Goal: Obtain resource: Download file/media

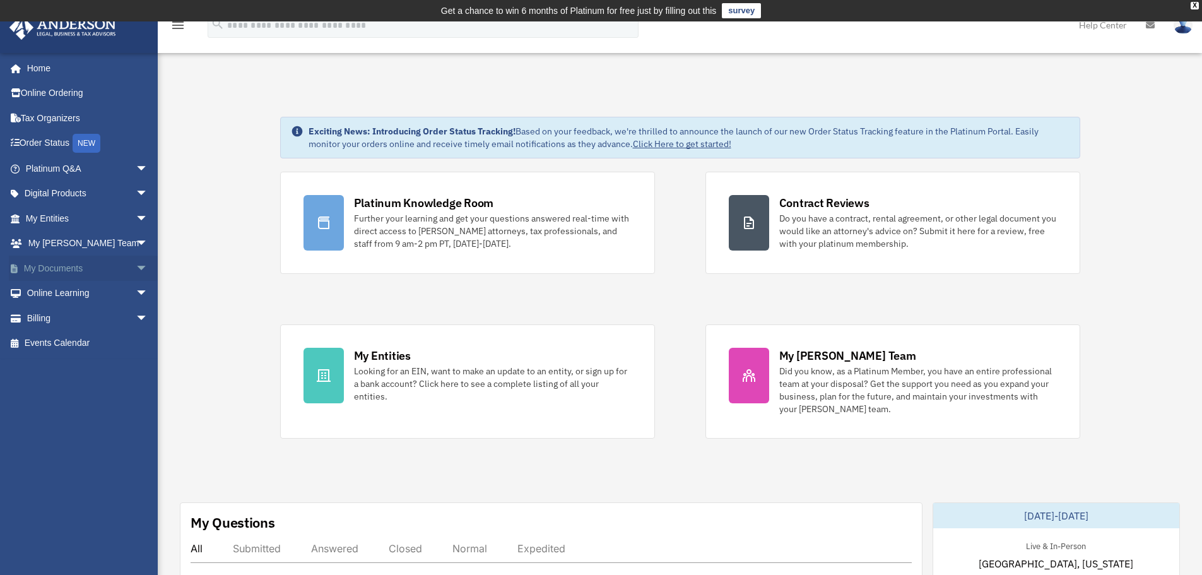
click at [108, 265] on link "My Documents arrow_drop_down" at bounding box center [88, 268] width 158 height 25
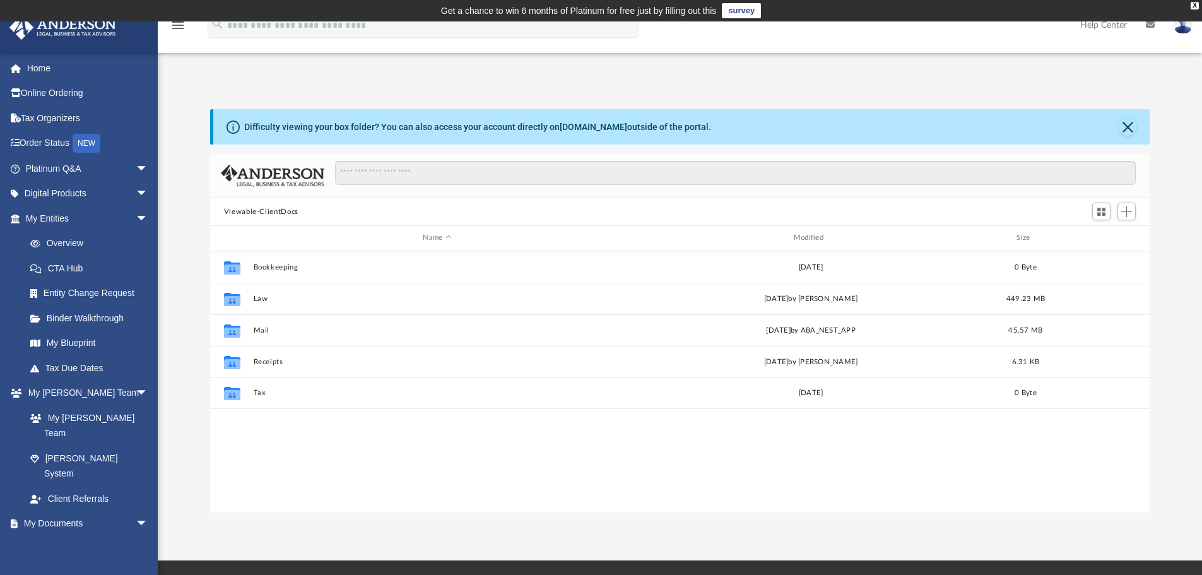
scroll to position [278, 930]
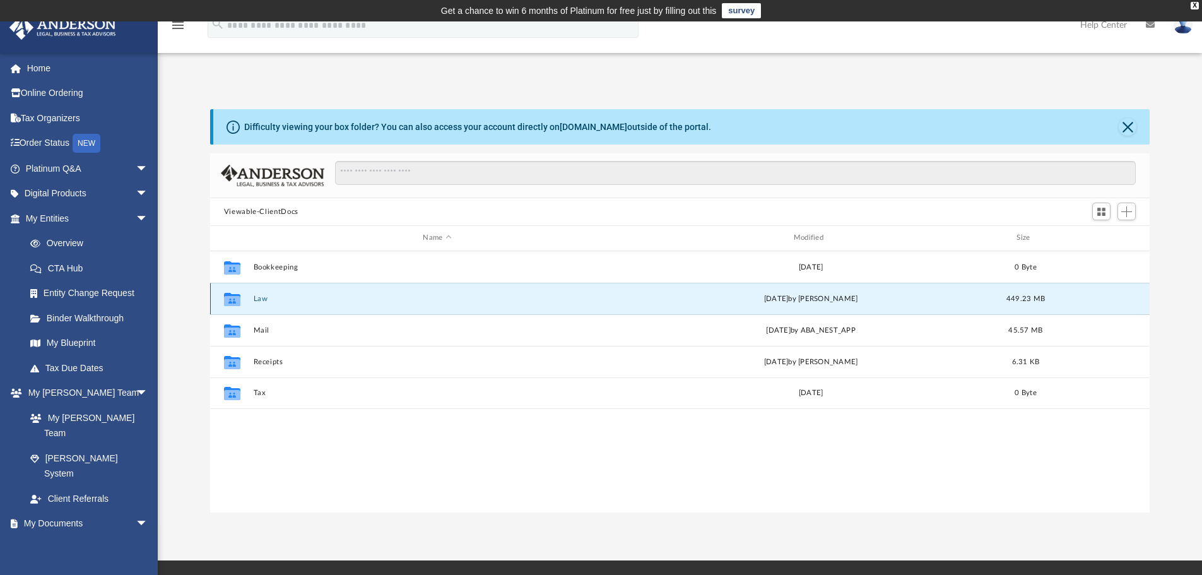
click at [253, 298] on button "Law" at bounding box center [437, 299] width 368 height 8
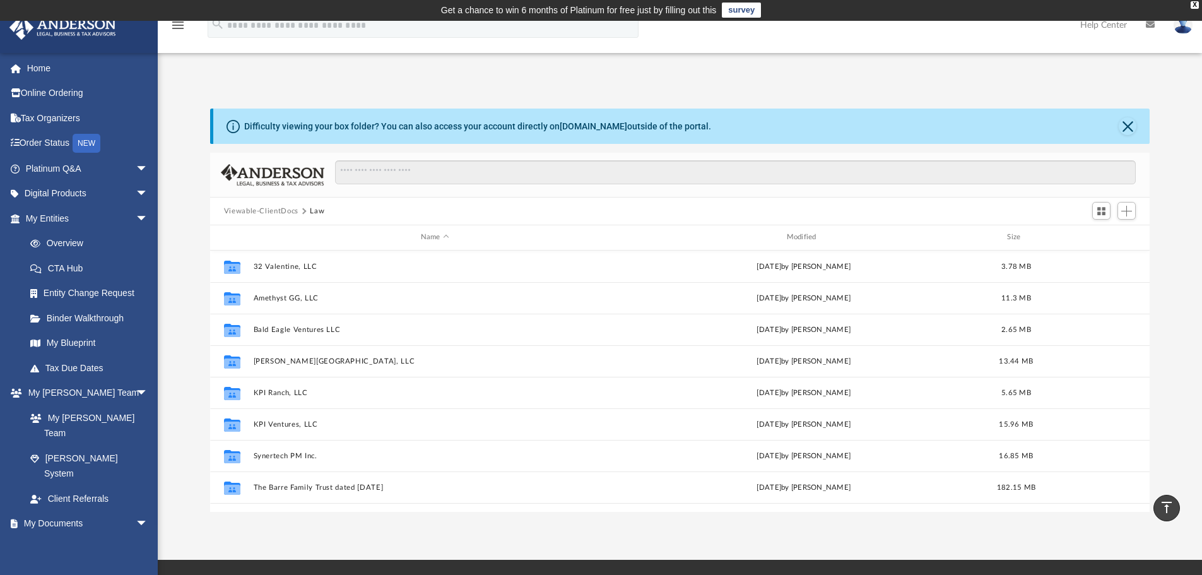
scroll to position [0, 0]
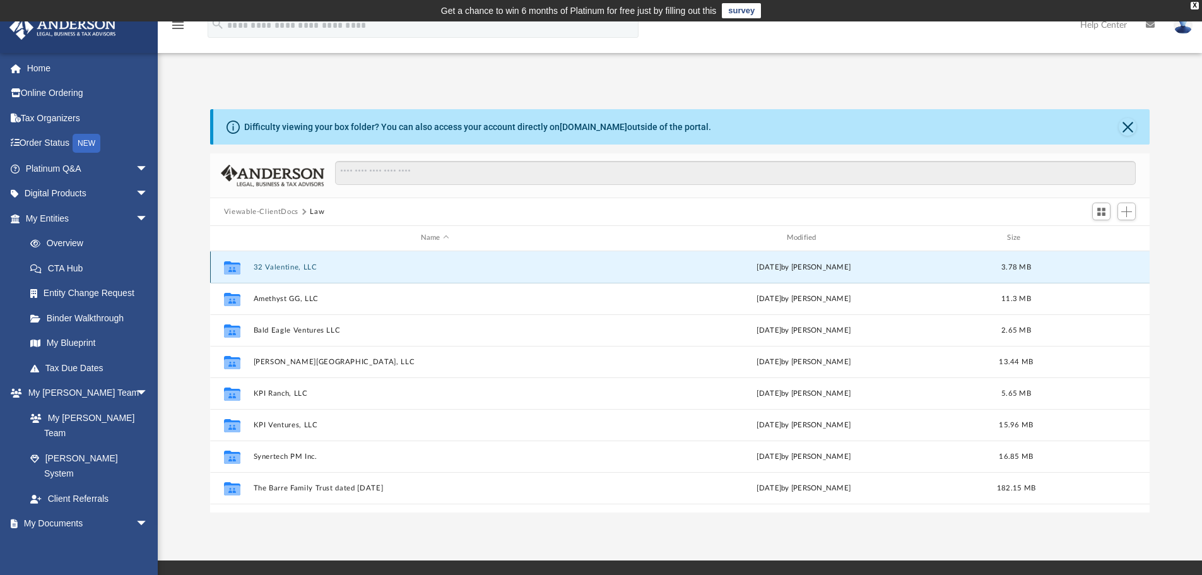
click at [280, 266] on button "32 Valentine, LLC" at bounding box center [434, 267] width 363 height 8
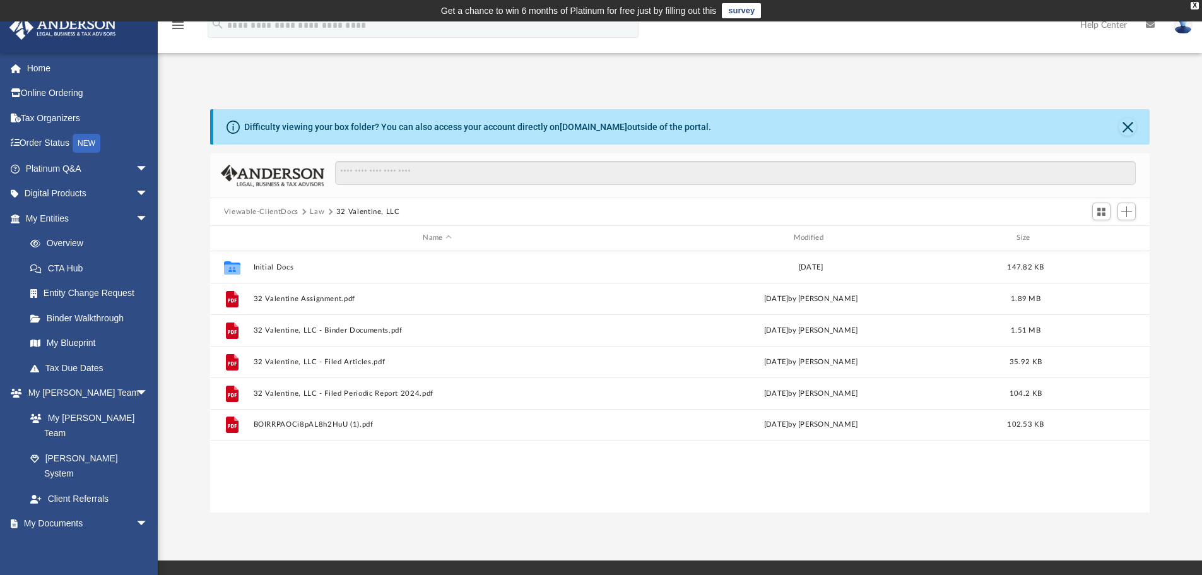
click at [290, 210] on button "Viewable-ClientDocs" at bounding box center [261, 211] width 74 height 11
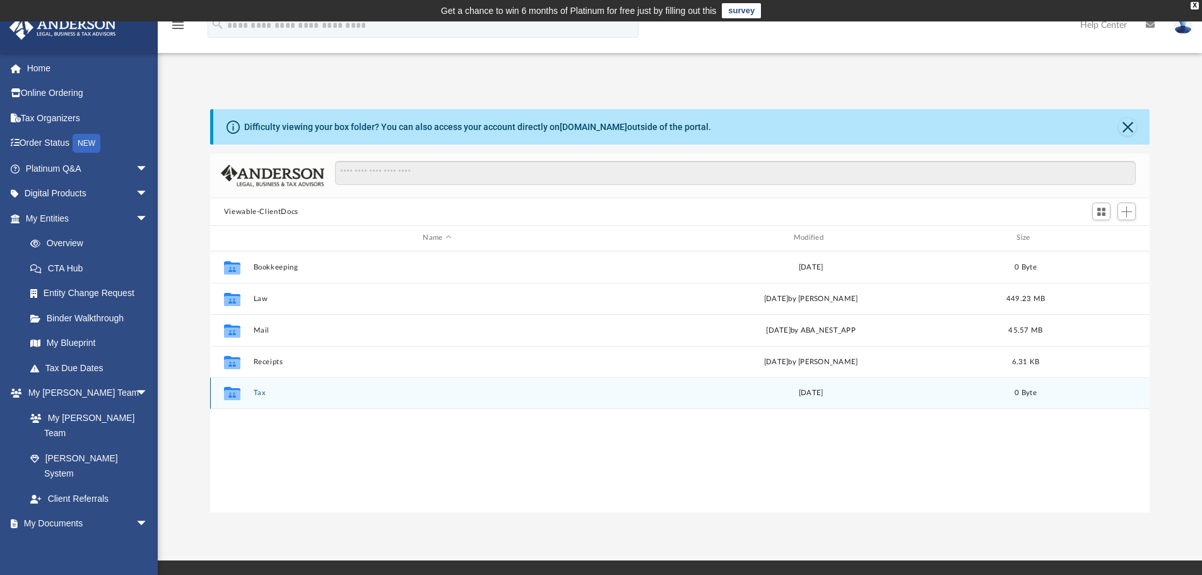
click at [257, 391] on button "Tax" at bounding box center [437, 393] width 368 height 8
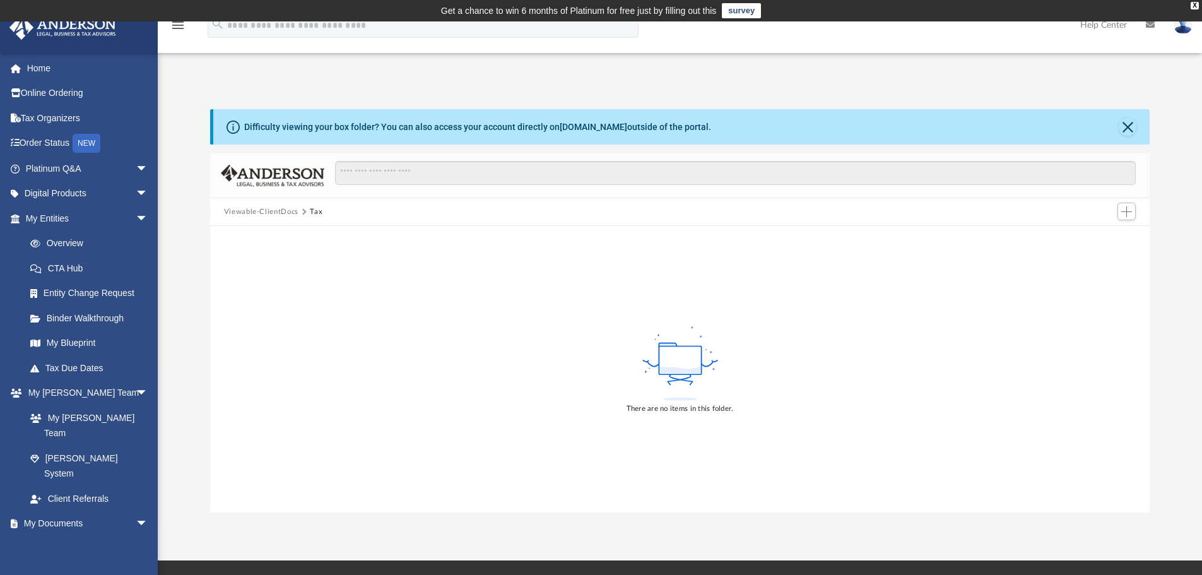
click at [286, 210] on button "Viewable-ClientDocs" at bounding box center [261, 211] width 74 height 11
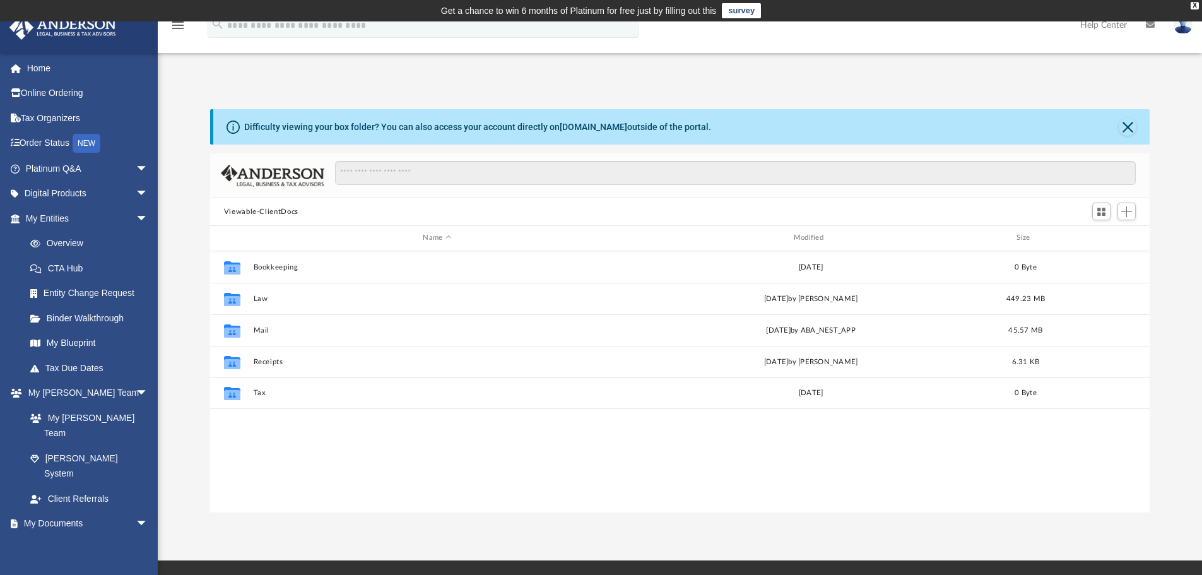
scroll to position [278, 930]
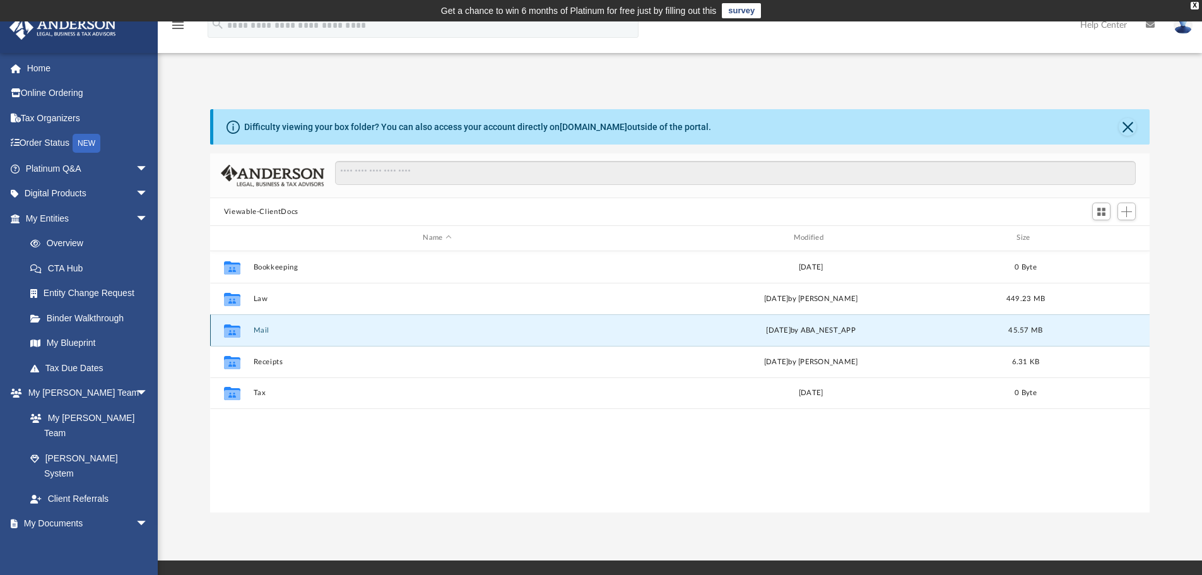
click at [269, 330] on button "Mail" at bounding box center [437, 330] width 368 height 8
click at [268, 326] on button "Mail" at bounding box center [437, 330] width 368 height 8
click at [269, 326] on button "Mail" at bounding box center [437, 330] width 368 height 8
click at [261, 329] on button "Mail" at bounding box center [437, 330] width 368 height 8
click at [263, 329] on button "Mail" at bounding box center [437, 330] width 368 height 8
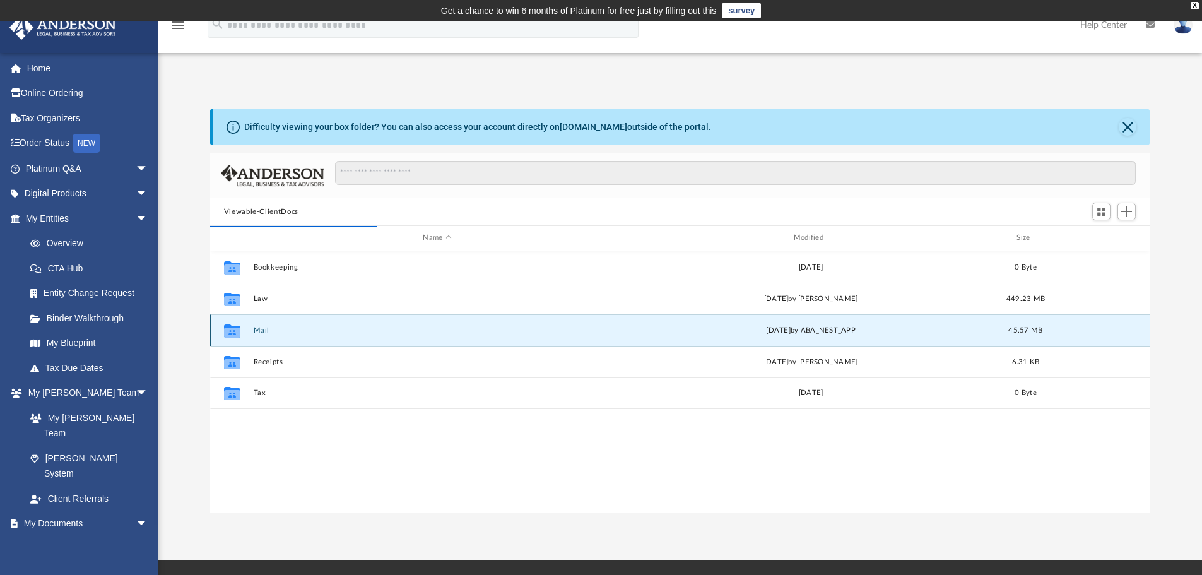
click at [264, 332] on button "Mail" at bounding box center [437, 330] width 368 height 8
click at [261, 330] on button "Mail" at bounding box center [437, 330] width 368 height 8
click at [264, 330] on button "Mail" at bounding box center [437, 330] width 368 height 8
click at [235, 331] on icon "grid" at bounding box center [232, 332] width 16 height 10
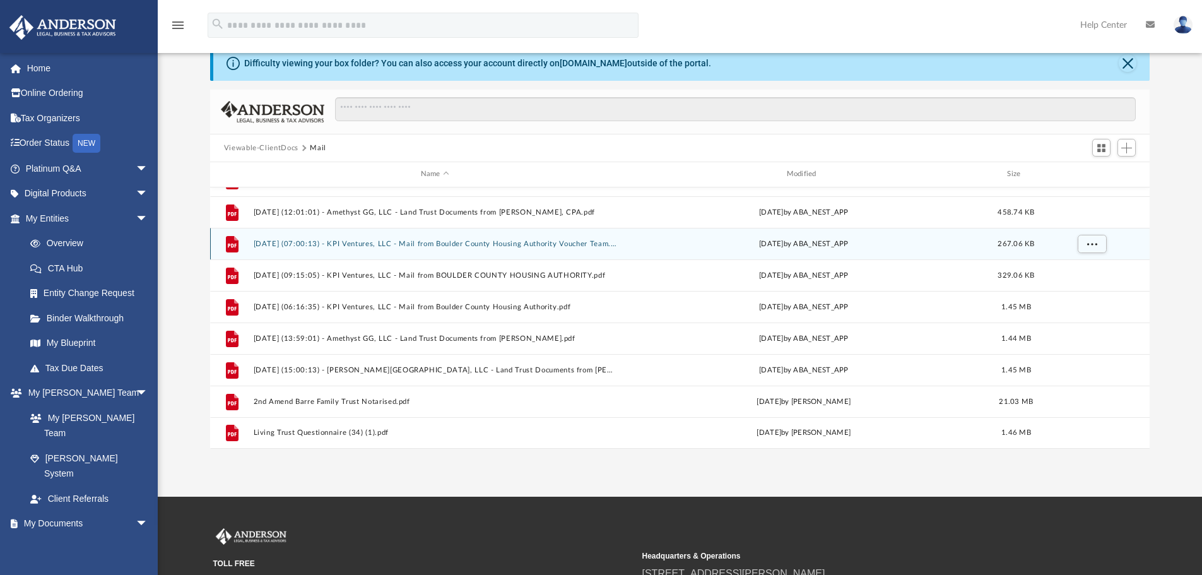
scroll to position [126, 0]
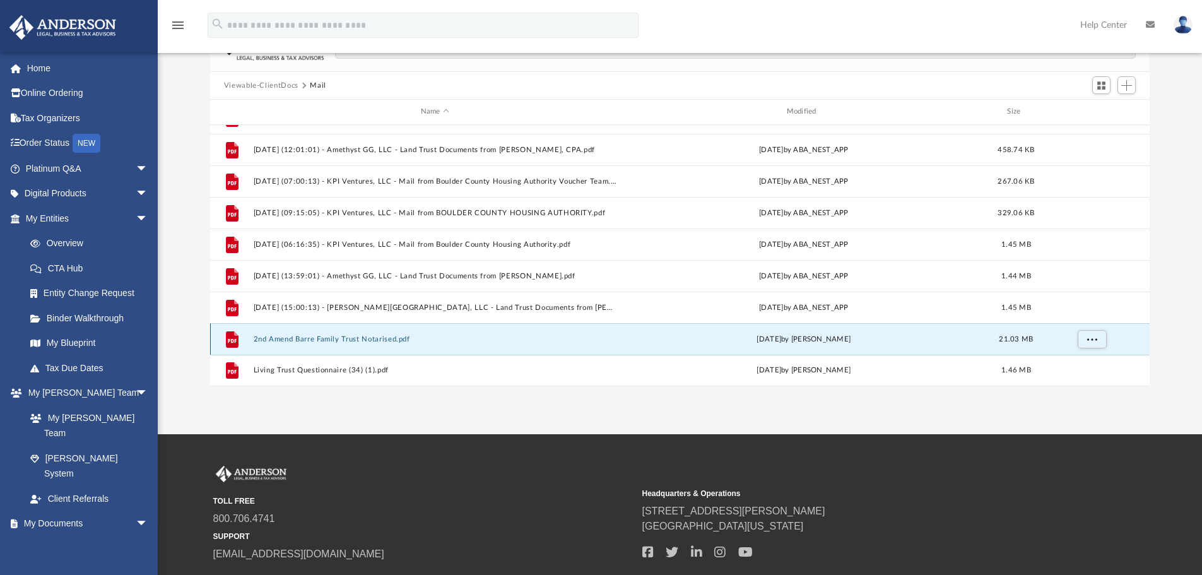
click at [369, 335] on button "2nd Amend Barre Family Trust Notarised.pdf" at bounding box center [434, 339] width 363 height 8
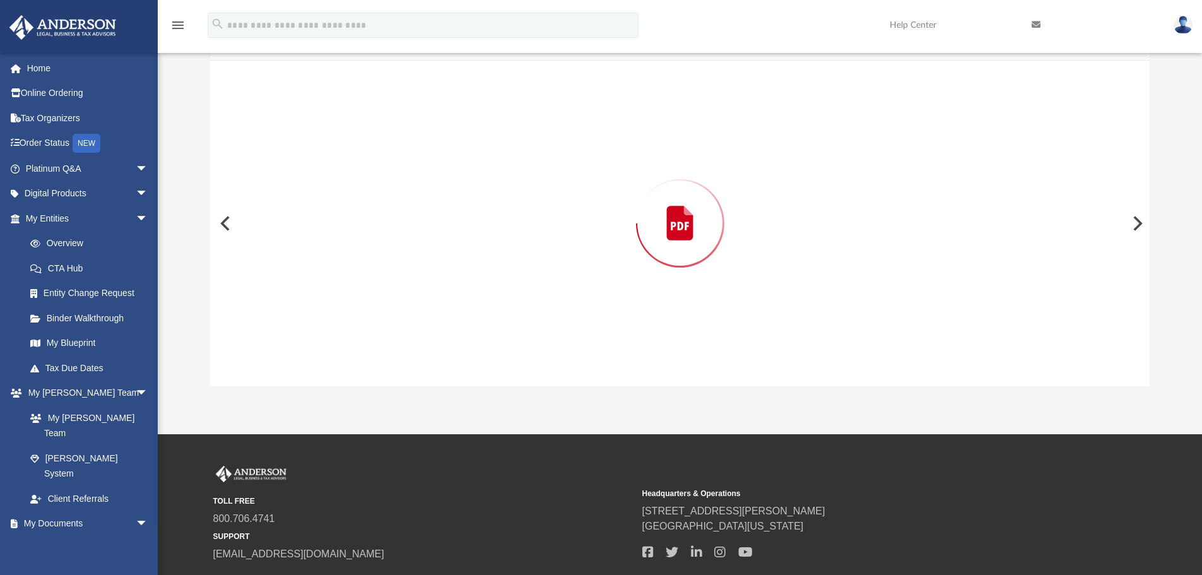
click at [372, 334] on div "Preview" at bounding box center [680, 224] width 940 height 326
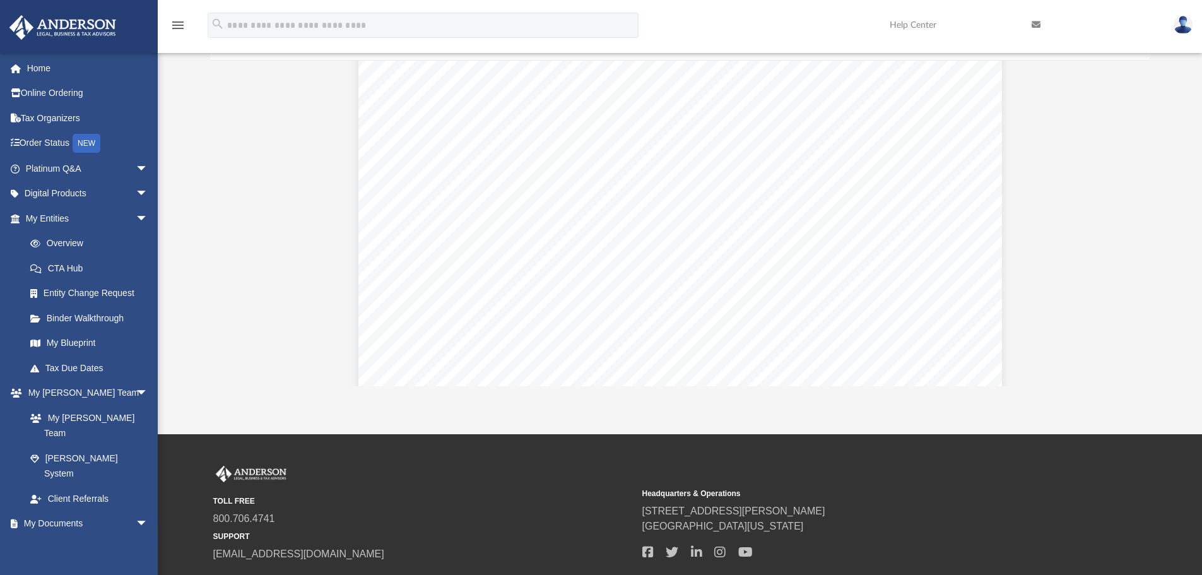
scroll to position [3408, 0]
drag, startPoint x: 1142, startPoint y: 99, endPoint x: 1146, endPoint y: 119, distance: 20.7
click at [1144, 134] on div "Viewable-ClientDocs Mail Name Modified Size File 2024_02_27_14_39_39.pdf [DATE]…" at bounding box center [680, 206] width 940 height 359
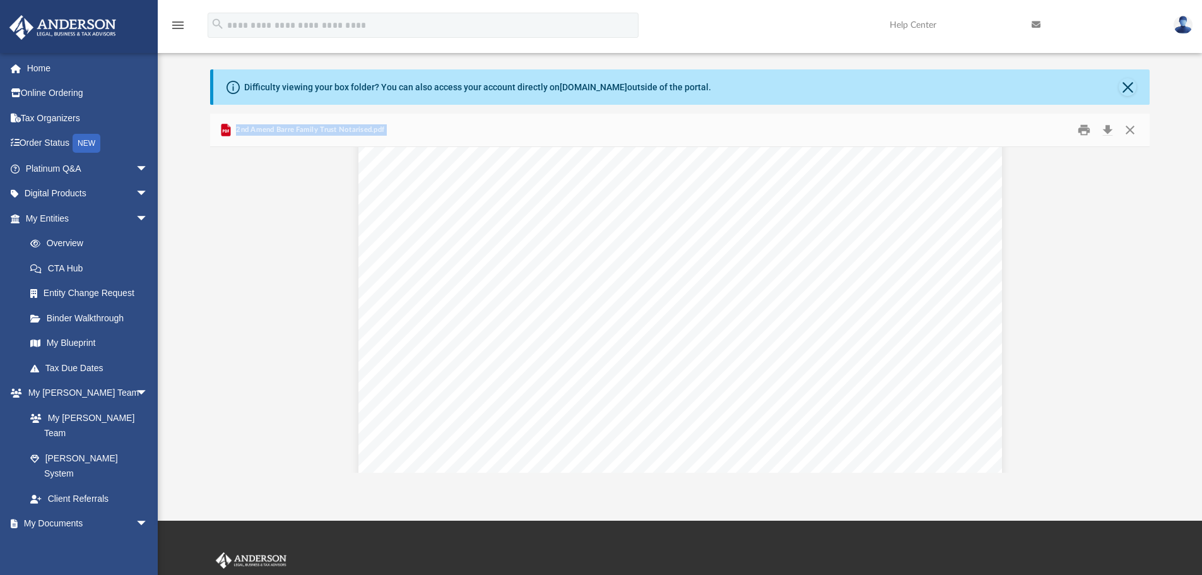
scroll to position [8, 0]
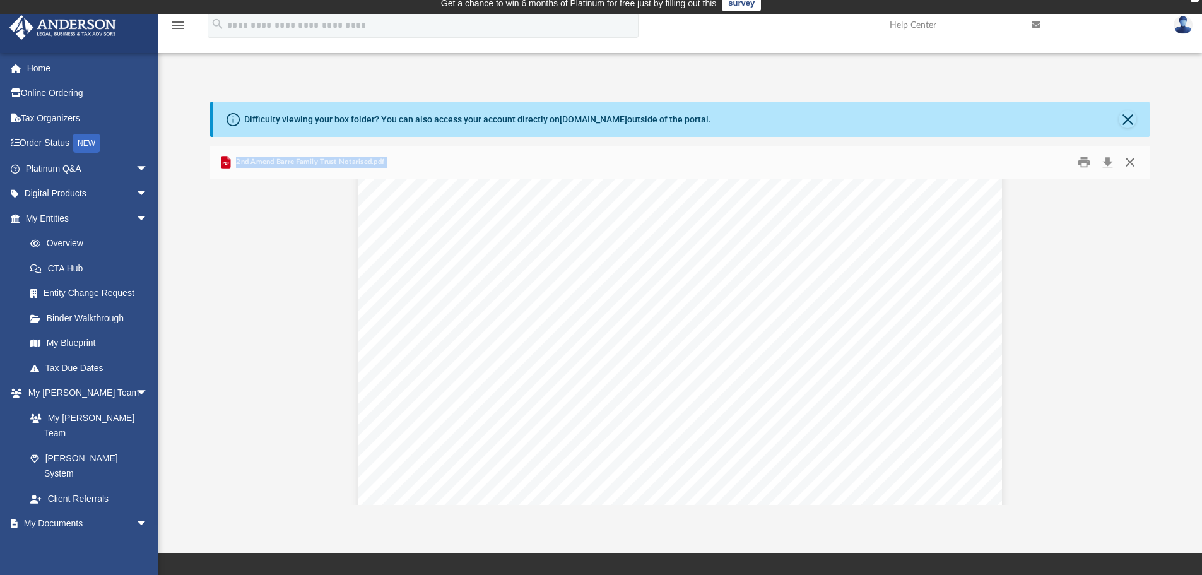
click at [1129, 157] on button "Close" at bounding box center [1130, 163] width 23 height 20
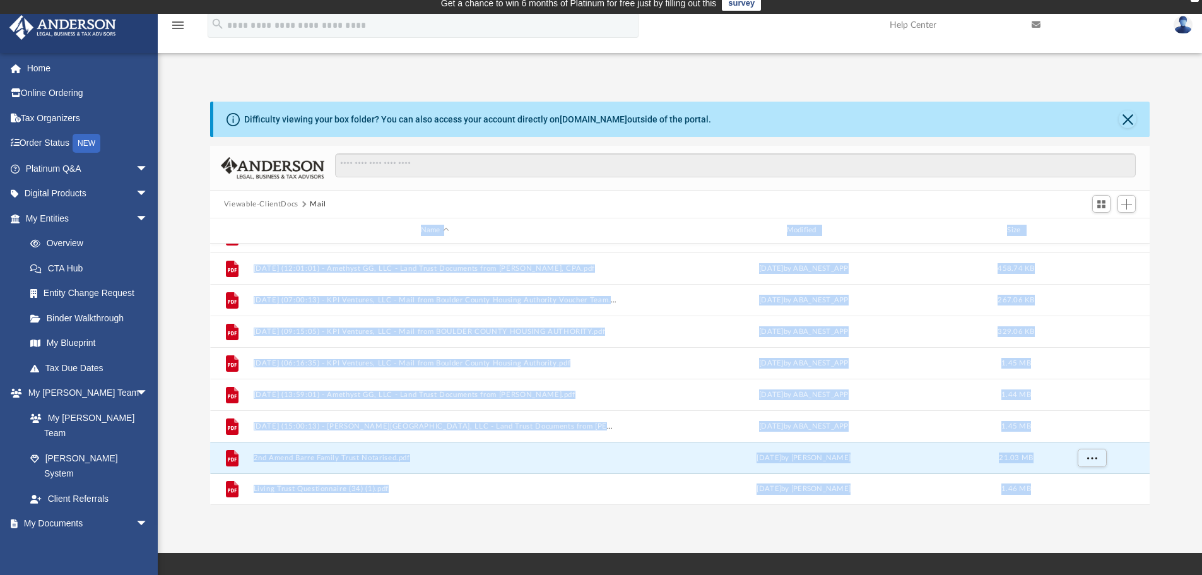
click at [608, 239] on div "Name Modified Size" at bounding box center [680, 230] width 940 height 25
click at [259, 282] on div "File [DATE] (12:01:01) - Amethyst GG, LLC - Land Trust Documents from [PERSON_N…" at bounding box center [680, 268] width 940 height 32
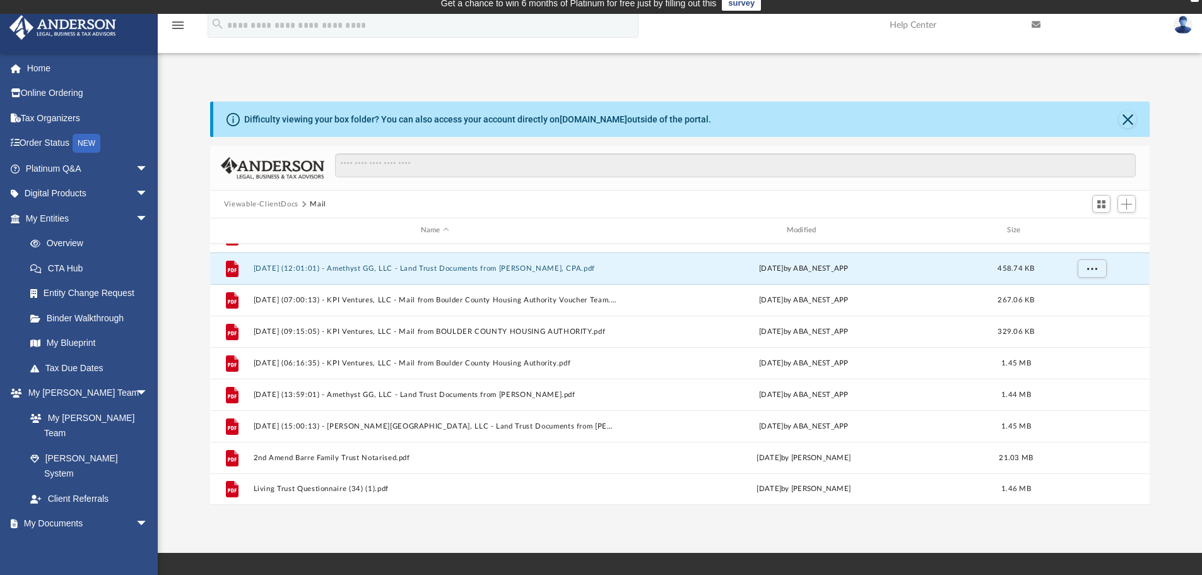
click at [243, 216] on div "Viewable-ClientDocs Mail" at bounding box center [680, 205] width 940 height 28
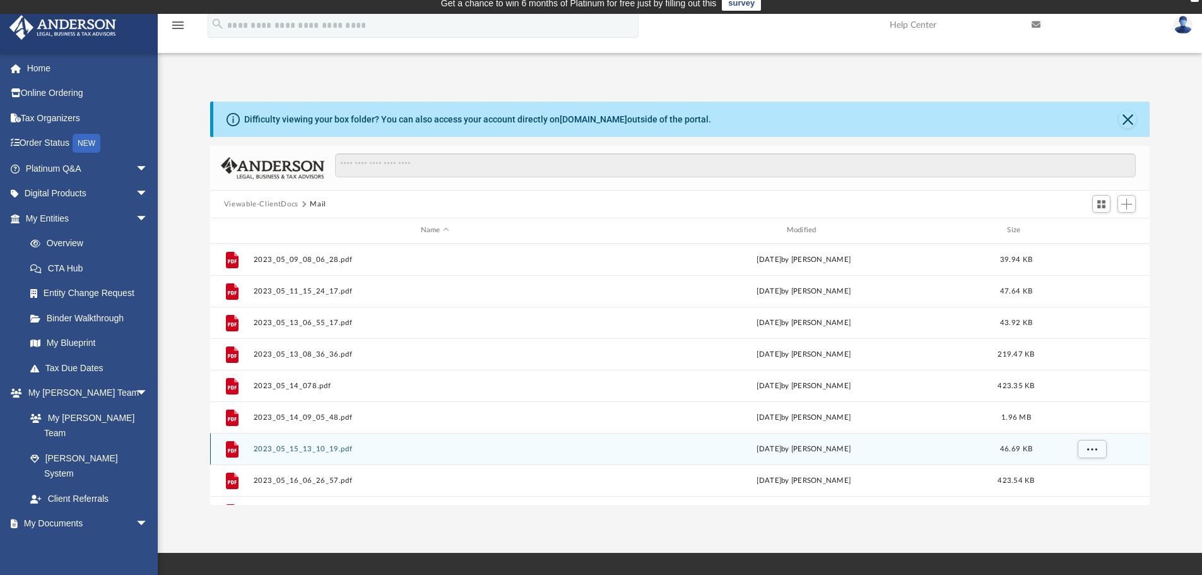
scroll to position [0, 0]
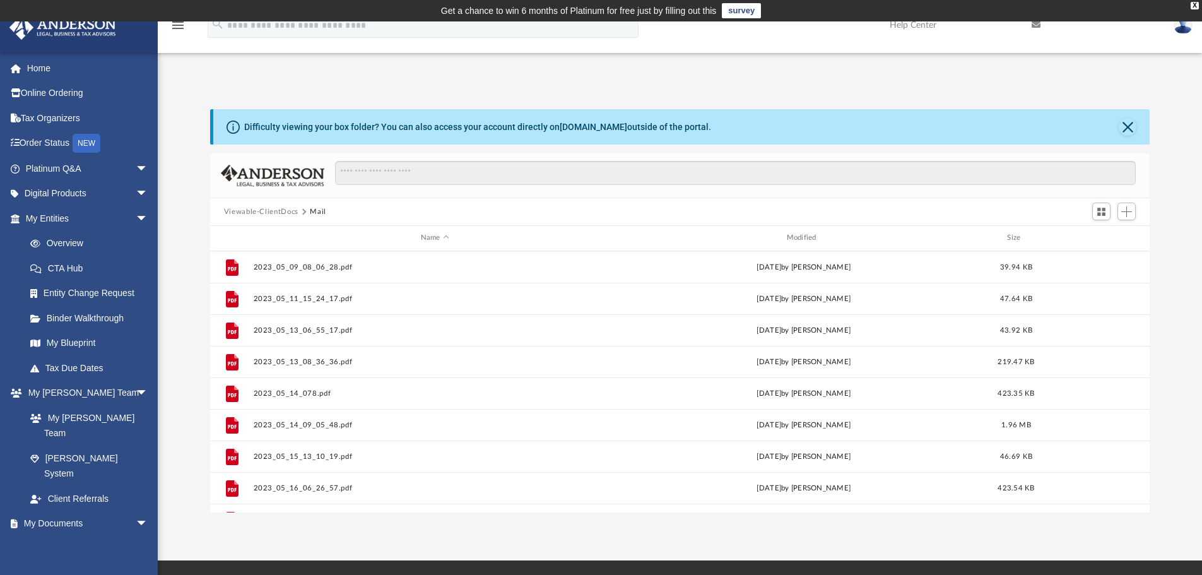
click at [277, 211] on button "Viewable-ClientDocs" at bounding box center [261, 211] width 74 height 11
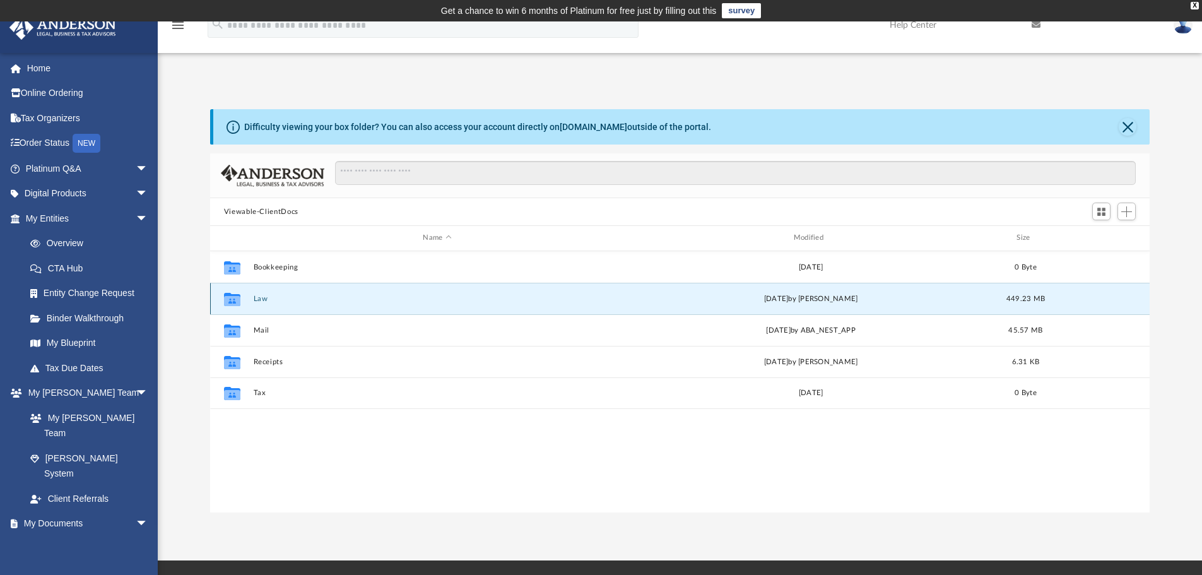
click at [259, 297] on button "Law" at bounding box center [437, 299] width 368 height 8
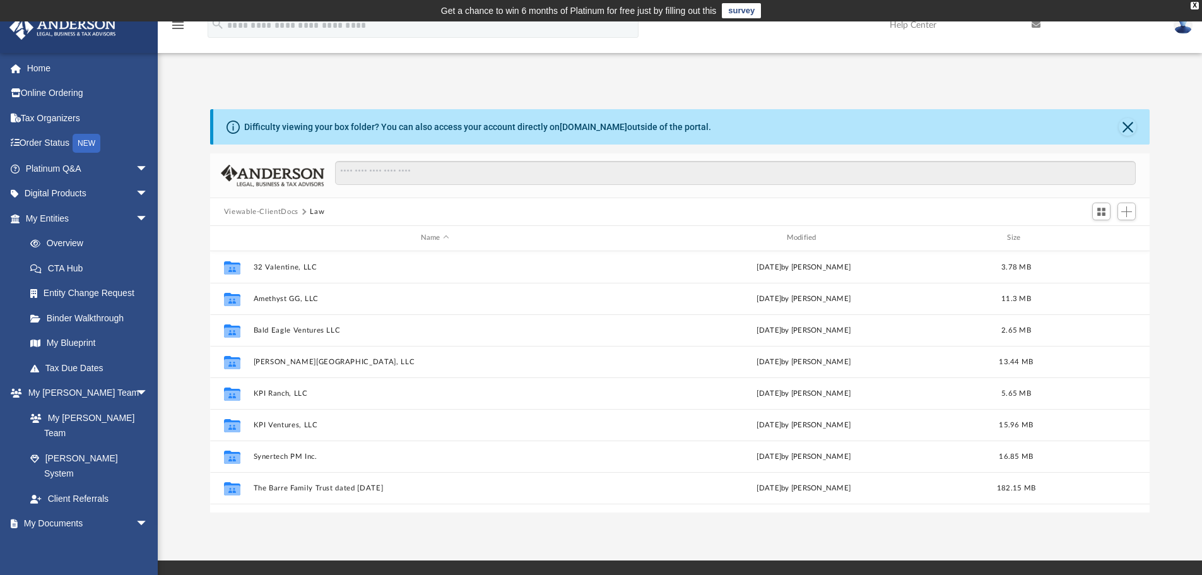
scroll to position [252, 0]
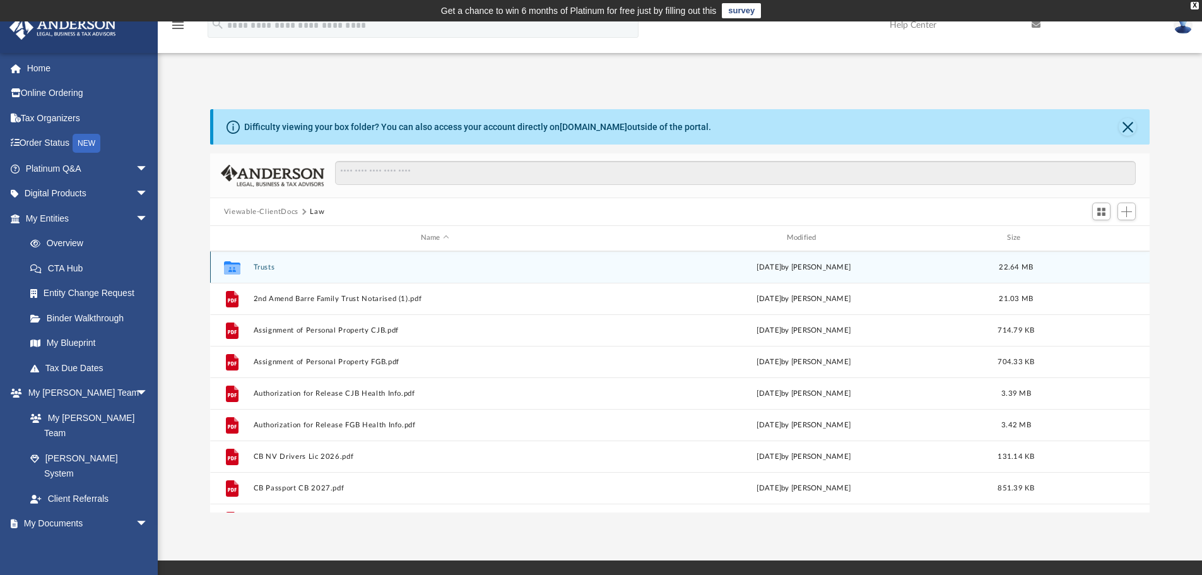
click at [259, 267] on button "Trusts" at bounding box center [434, 267] width 363 height 8
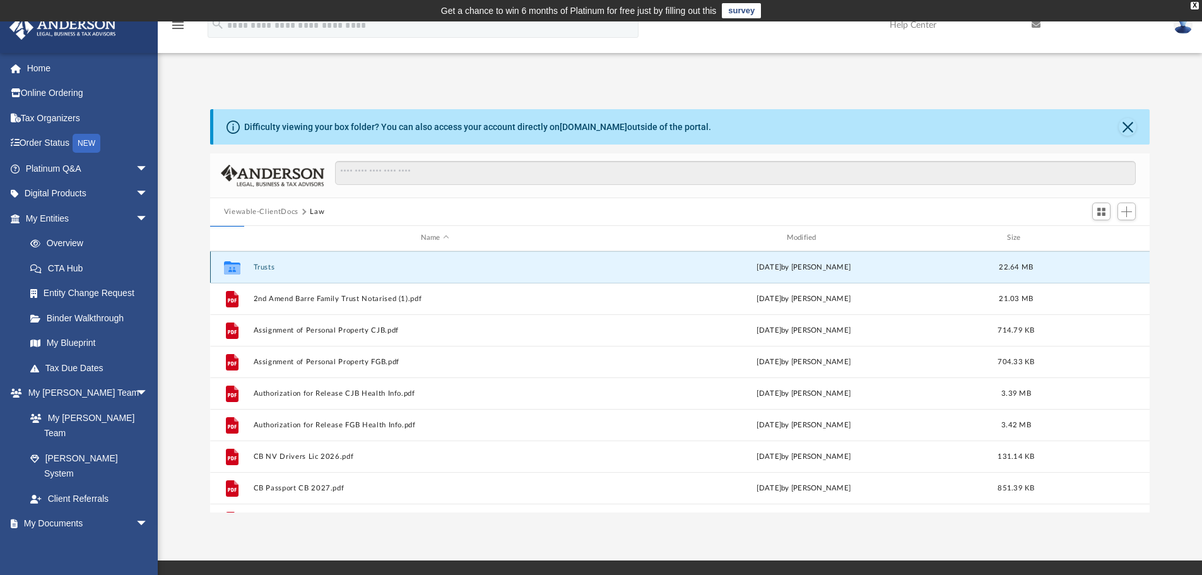
scroll to position [0, 0]
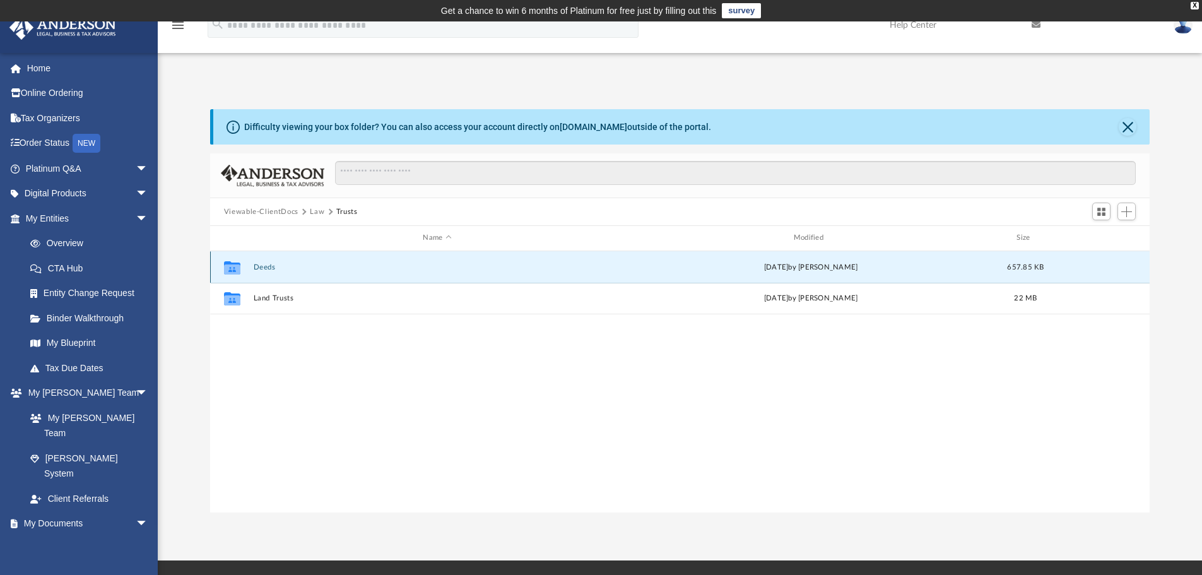
click at [270, 265] on button "Deeds" at bounding box center [437, 267] width 368 height 8
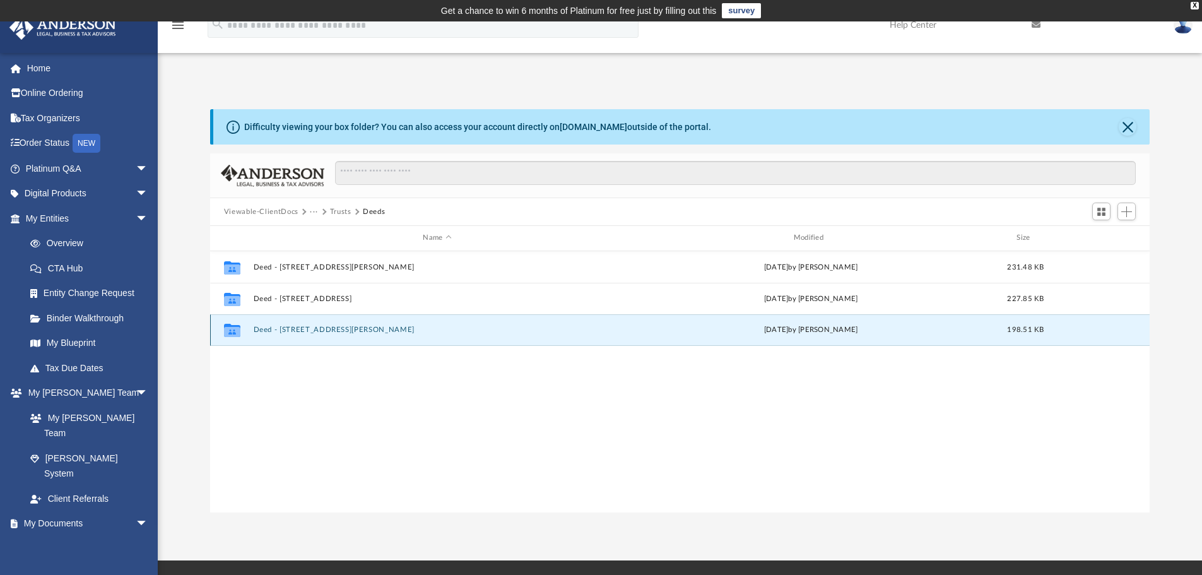
click at [302, 328] on button "Deed - [STREET_ADDRESS][PERSON_NAME]" at bounding box center [437, 330] width 368 height 8
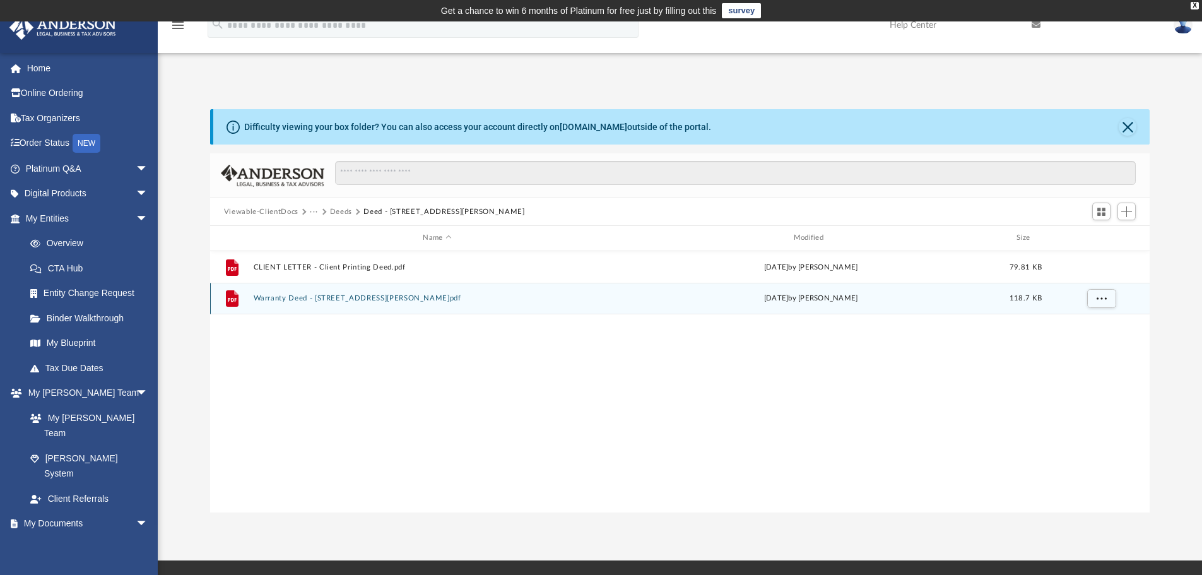
click at [344, 296] on button "Warranty Deed - [STREET_ADDRESS][PERSON_NAME]pdf" at bounding box center [437, 298] width 368 height 8
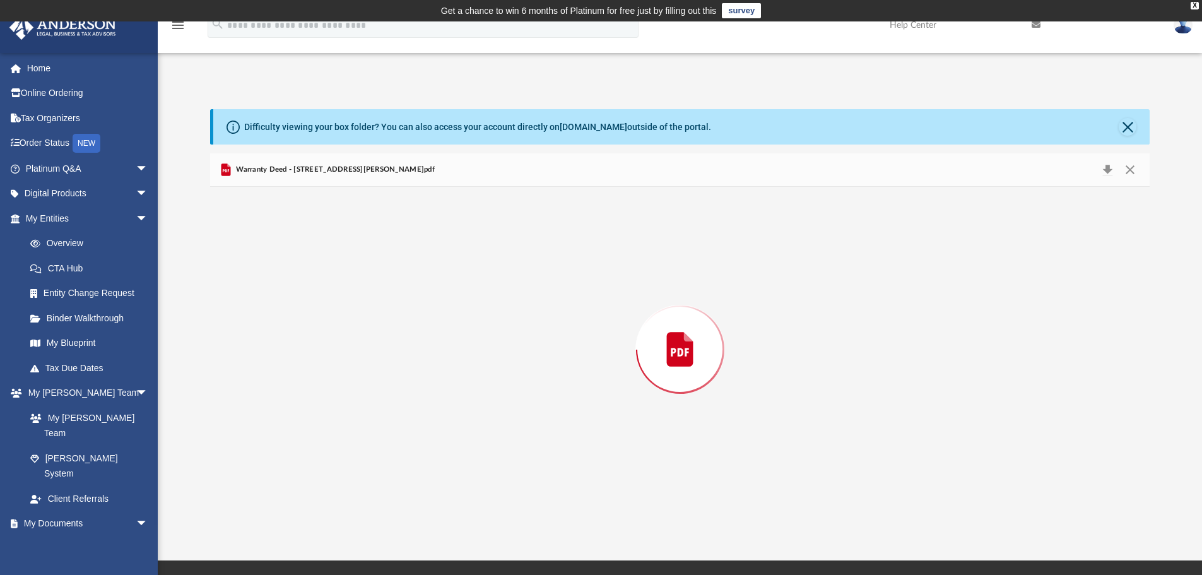
click at [344, 296] on div "Preview" at bounding box center [680, 350] width 940 height 326
click at [1129, 165] on button "Close" at bounding box center [1130, 170] width 23 height 20
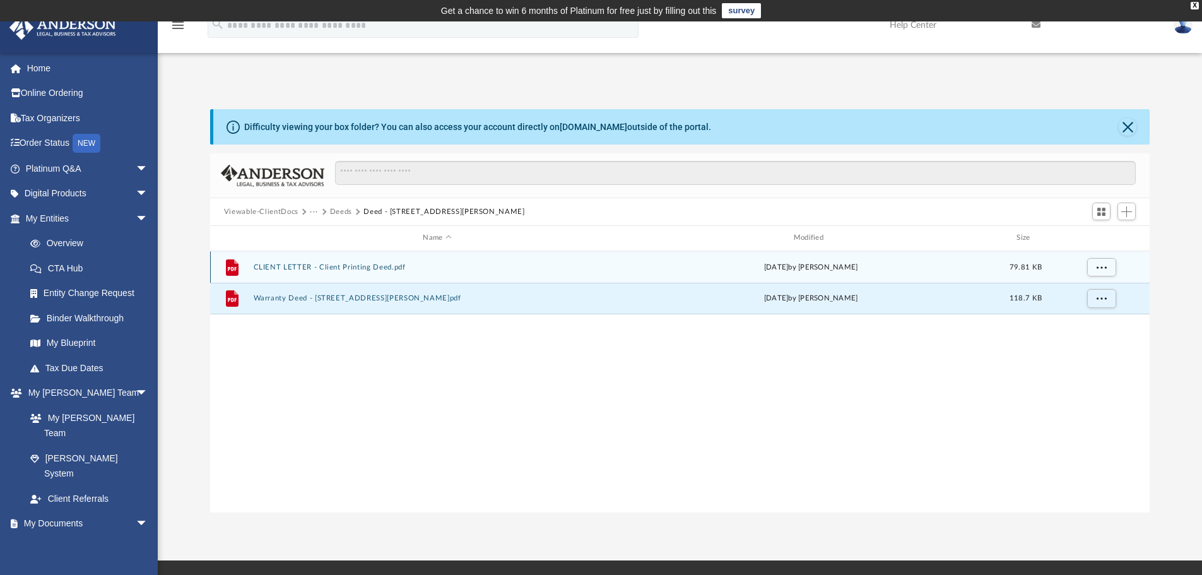
click at [336, 265] on button "CLIENT LETTER - Client Printing Deed.pdf" at bounding box center [437, 267] width 368 height 8
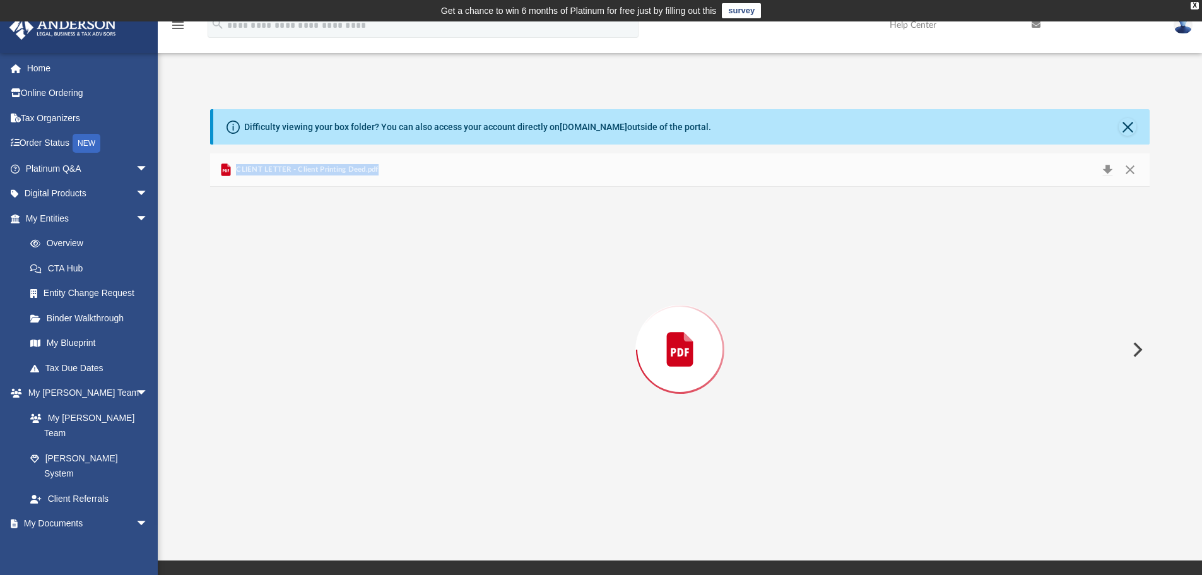
click at [335, 265] on div "Preview" at bounding box center [680, 350] width 940 height 326
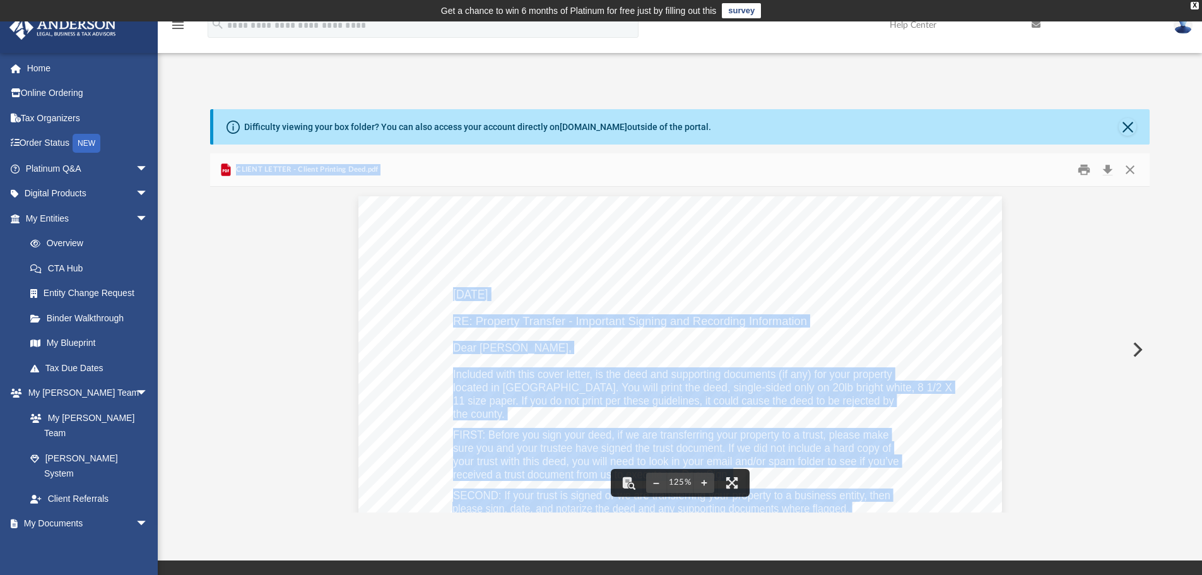
click at [319, 165] on span "CLIENT LETTER - Client Printing Deed.pdf" at bounding box center [305, 169] width 145 height 11
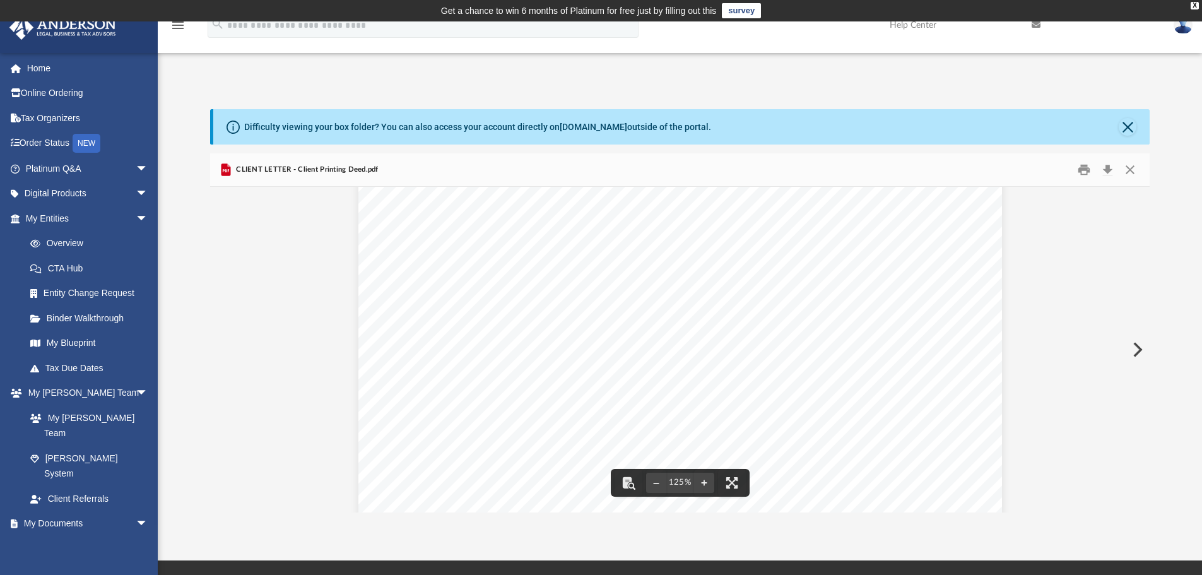
scroll to position [526, 0]
click at [1133, 165] on button "Close" at bounding box center [1130, 170] width 23 height 20
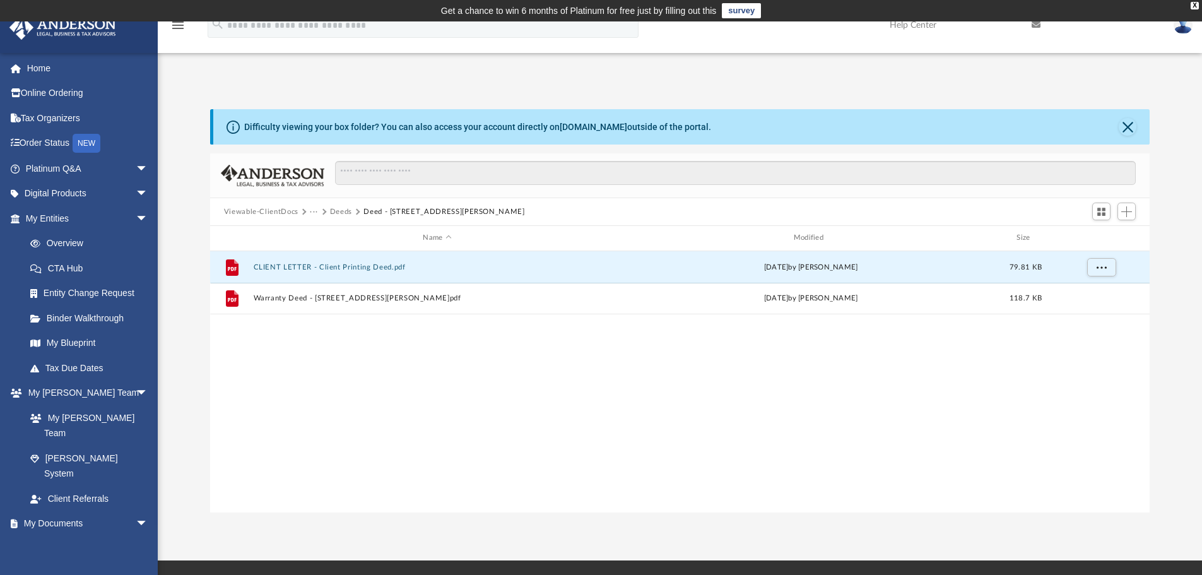
click at [345, 211] on button "Deeds" at bounding box center [341, 211] width 22 height 11
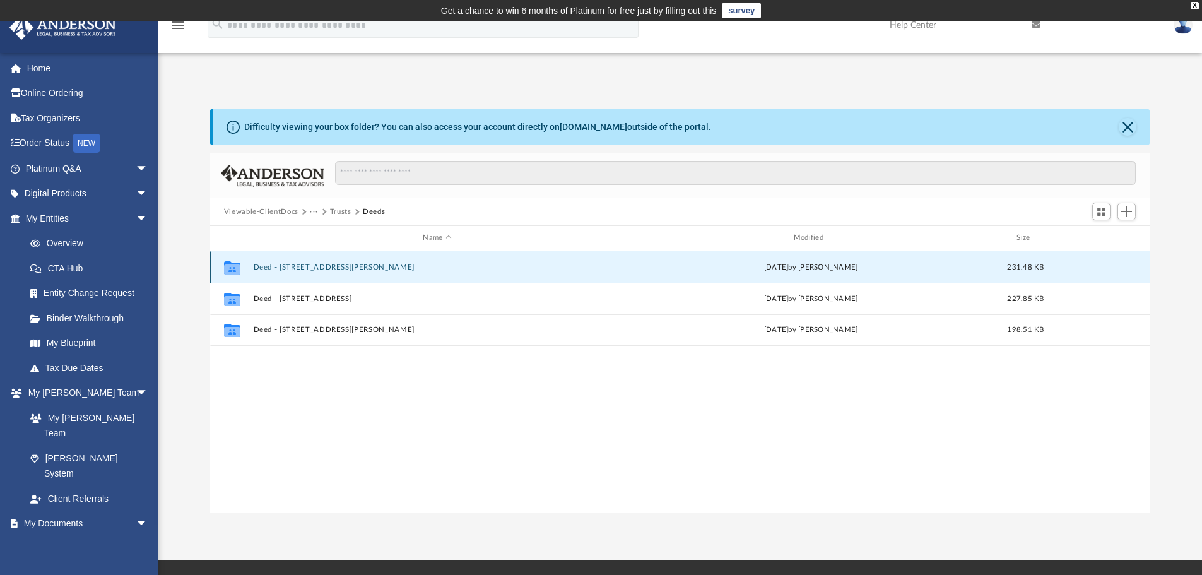
click at [340, 266] on button "Deed - [STREET_ADDRESS][PERSON_NAME]" at bounding box center [437, 267] width 368 height 8
click at [342, 261] on div "Collaborated Folder Deed - 11832 [PERSON_NAME][GEOGRAPHIC_DATA] [DATE] by [PERS…" at bounding box center [680, 267] width 940 height 32
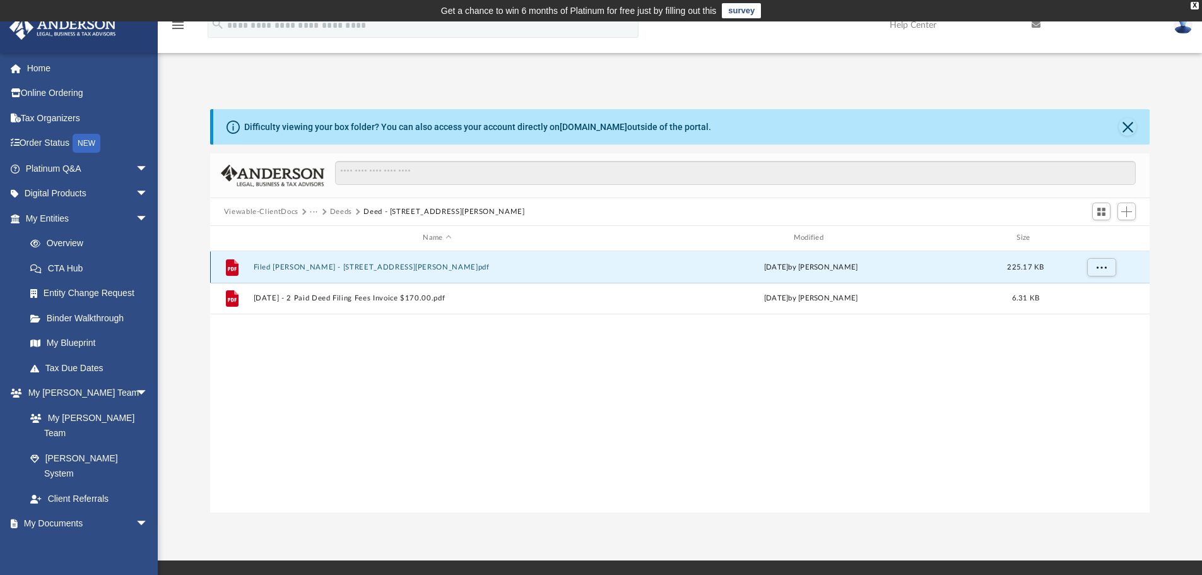
click at [326, 265] on button "Filed [PERSON_NAME] - [STREET_ADDRESS][PERSON_NAME]pdf" at bounding box center [437, 267] width 368 height 8
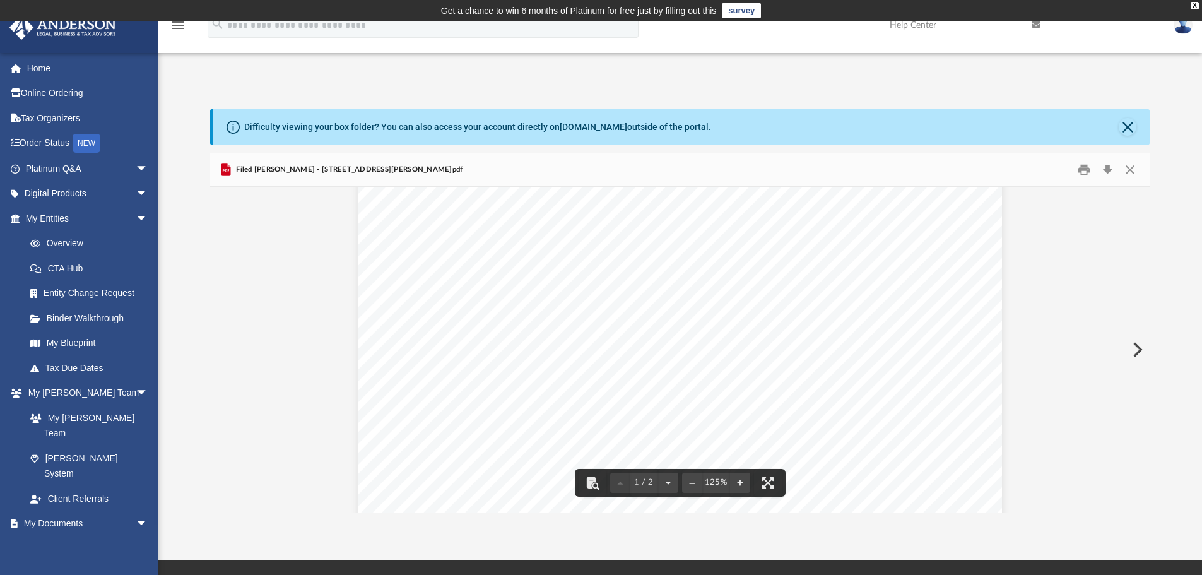
scroll to position [0, 0]
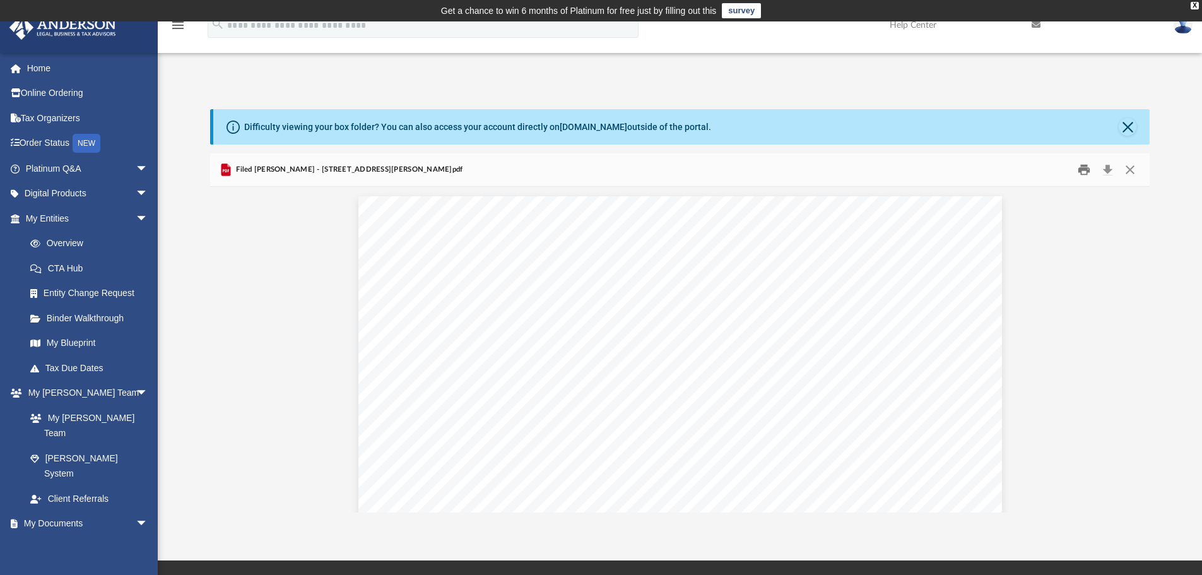
click at [1090, 168] on button "Print" at bounding box center [1084, 170] width 25 height 20
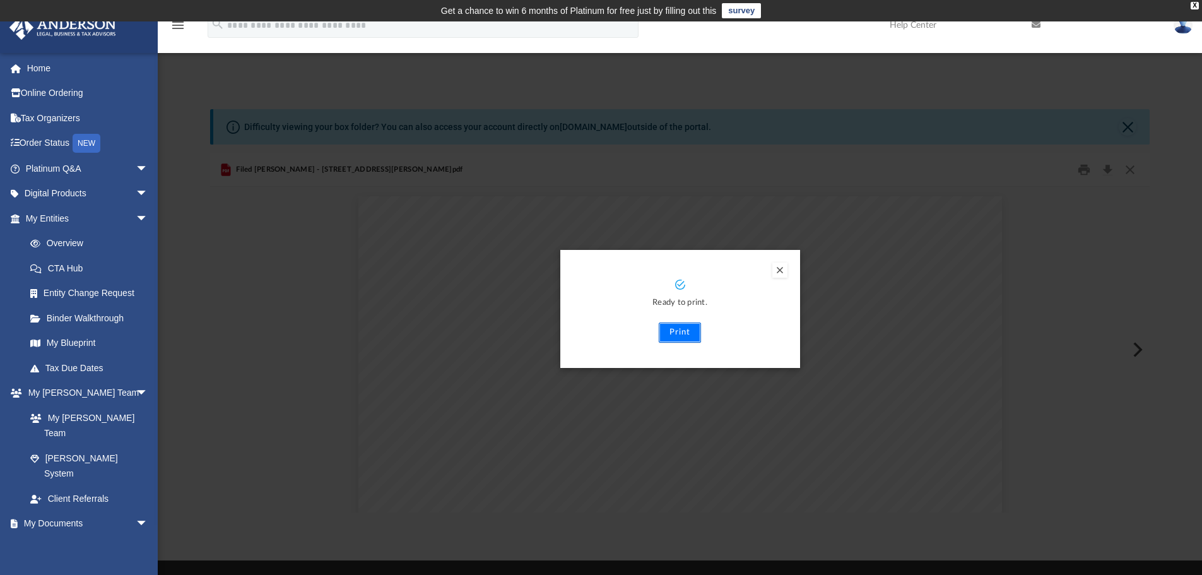
click at [672, 329] on button "Print" at bounding box center [680, 332] width 42 height 20
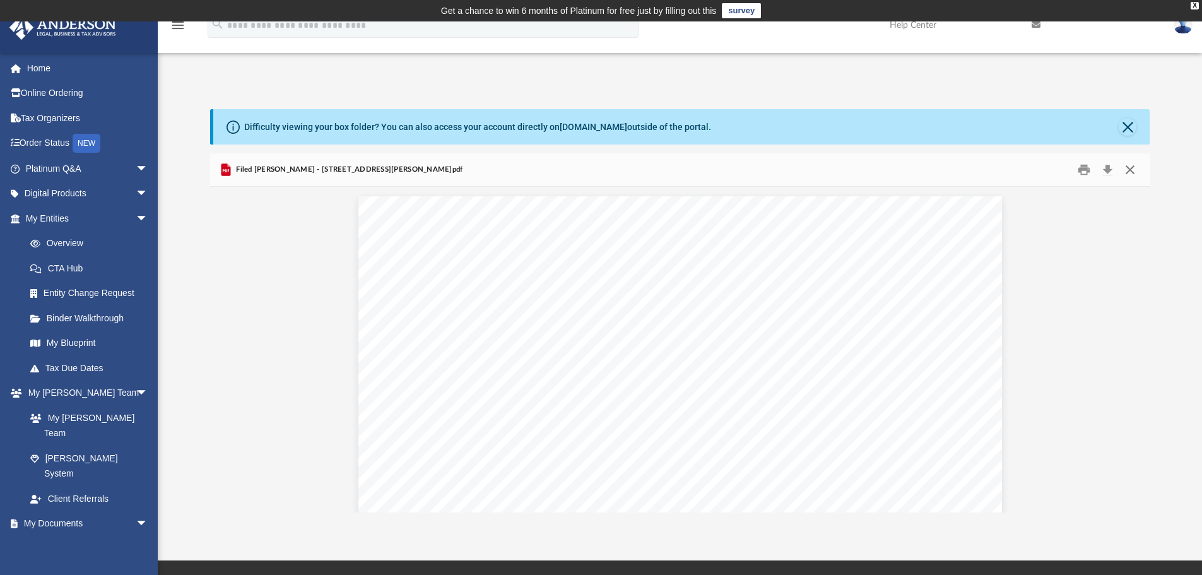
click at [1129, 168] on button "Close" at bounding box center [1130, 170] width 23 height 20
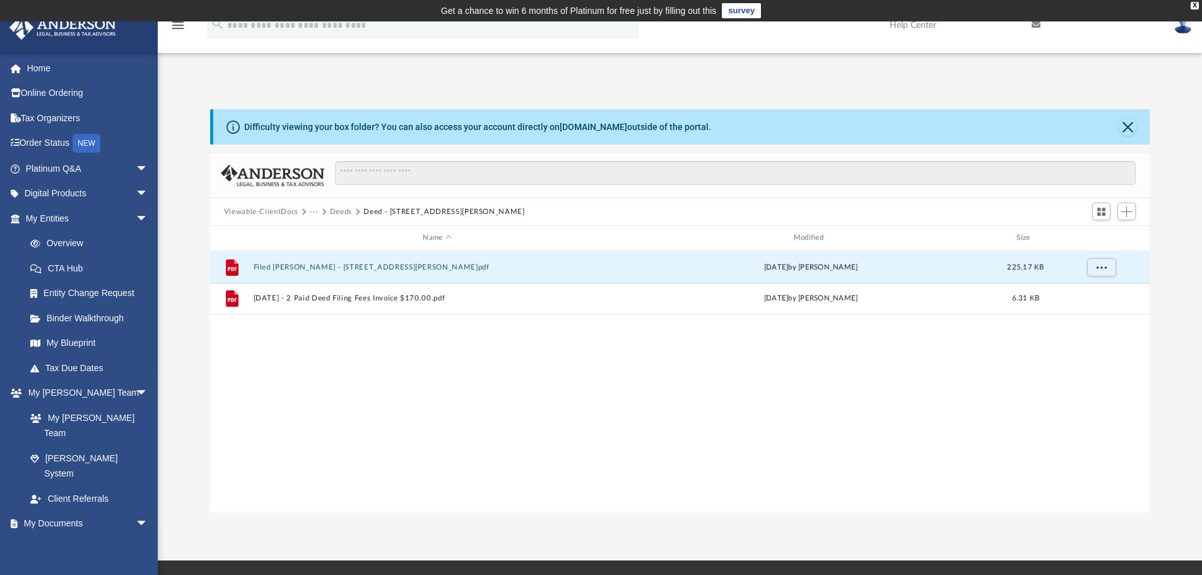
click at [342, 208] on button "Deeds" at bounding box center [341, 211] width 22 height 11
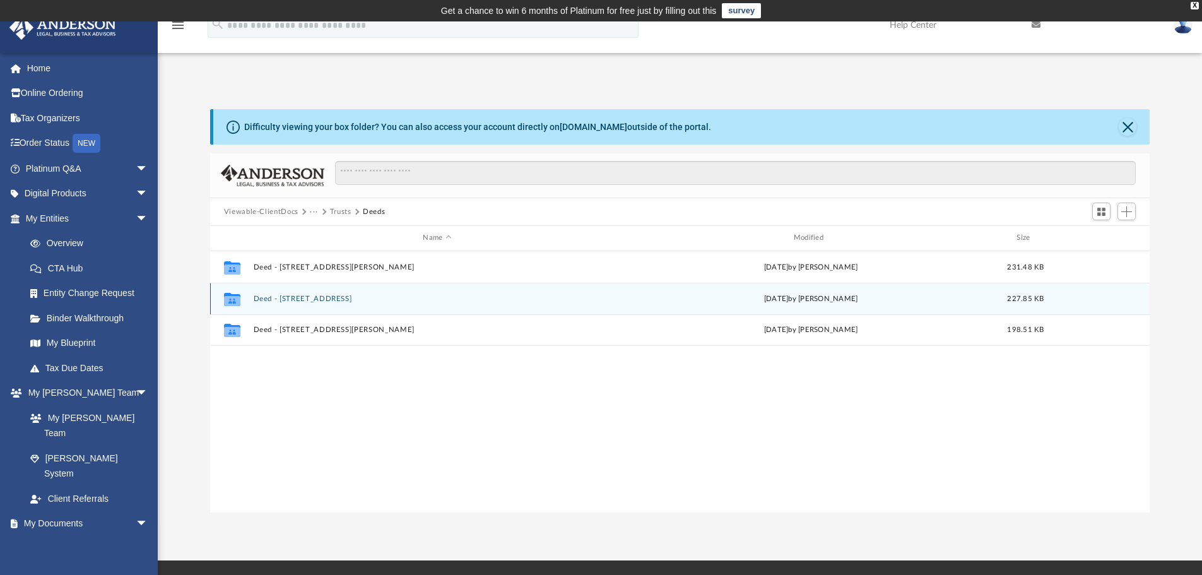
click at [328, 297] on button "Deed - [STREET_ADDRESS]" at bounding box center [437, 299] width 368 height 8
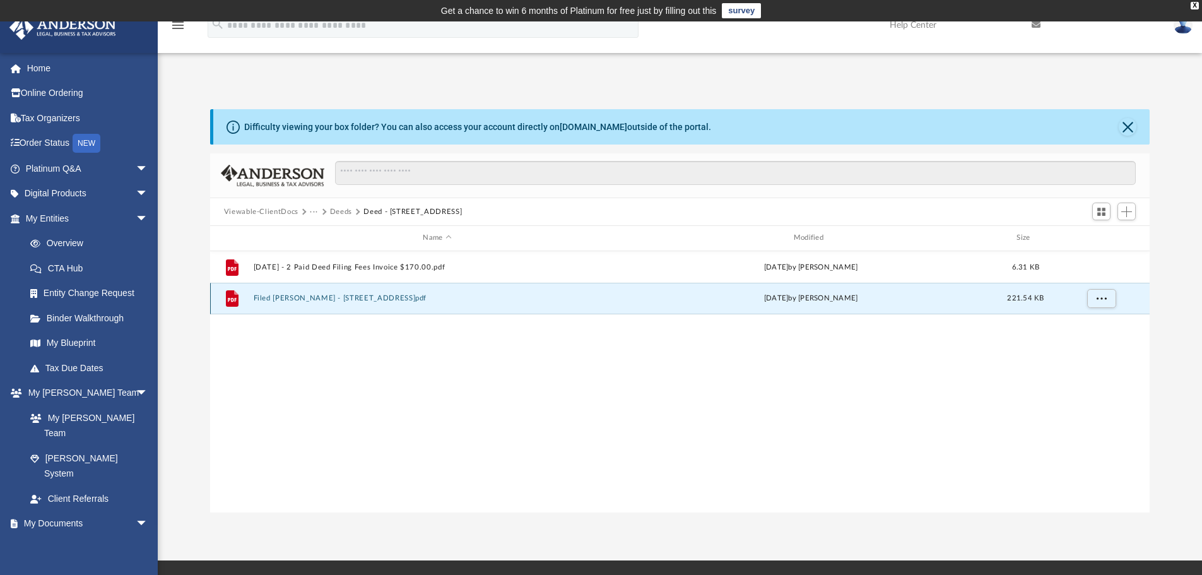
click at [328, 294] on button "Filed [PERSON_NAME] - [STREET_ADDRESS]pdf" at bounding box center [437, 298] width 368 height 8
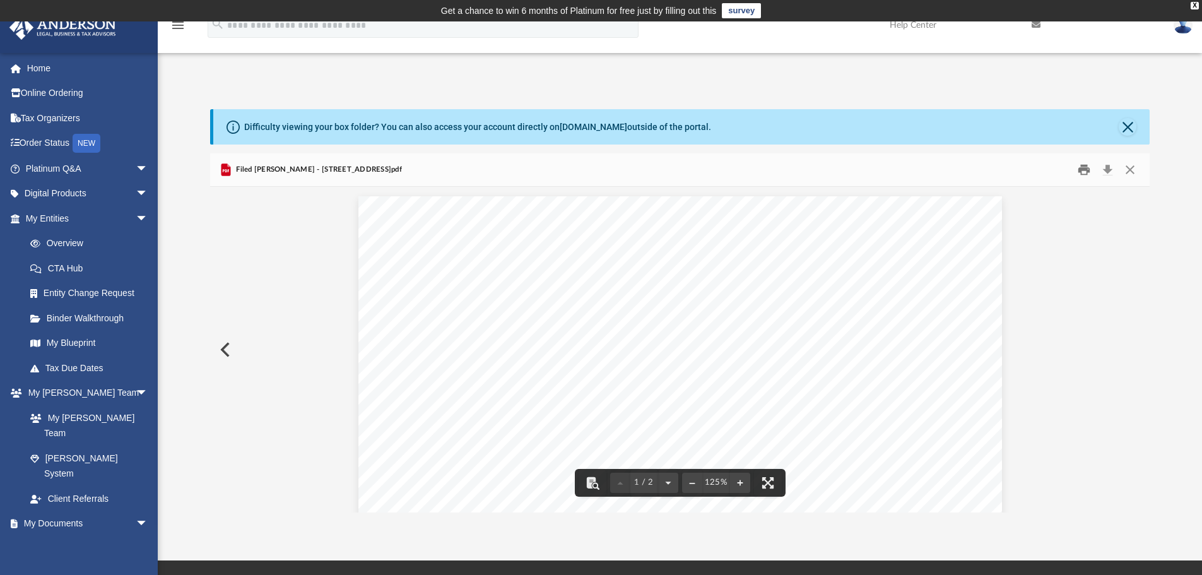
click at [1082, 168] on button "Print" at bounding box center [1084, 170] width 25 height 20
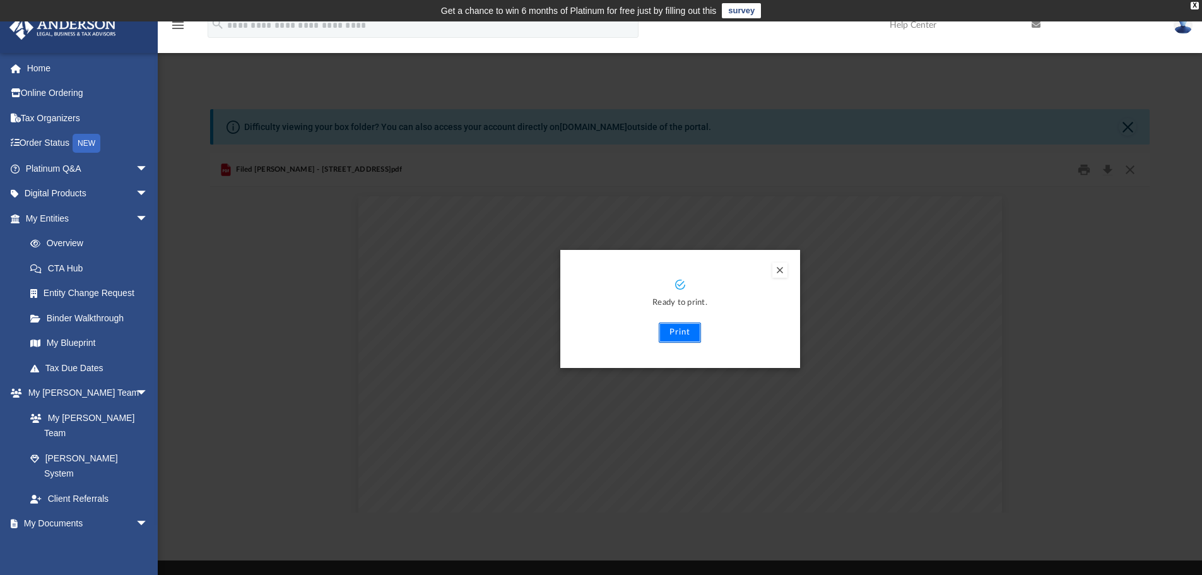
click at [677, 333] on button "Print" at bounding box center [680, 332] width 42 height 20
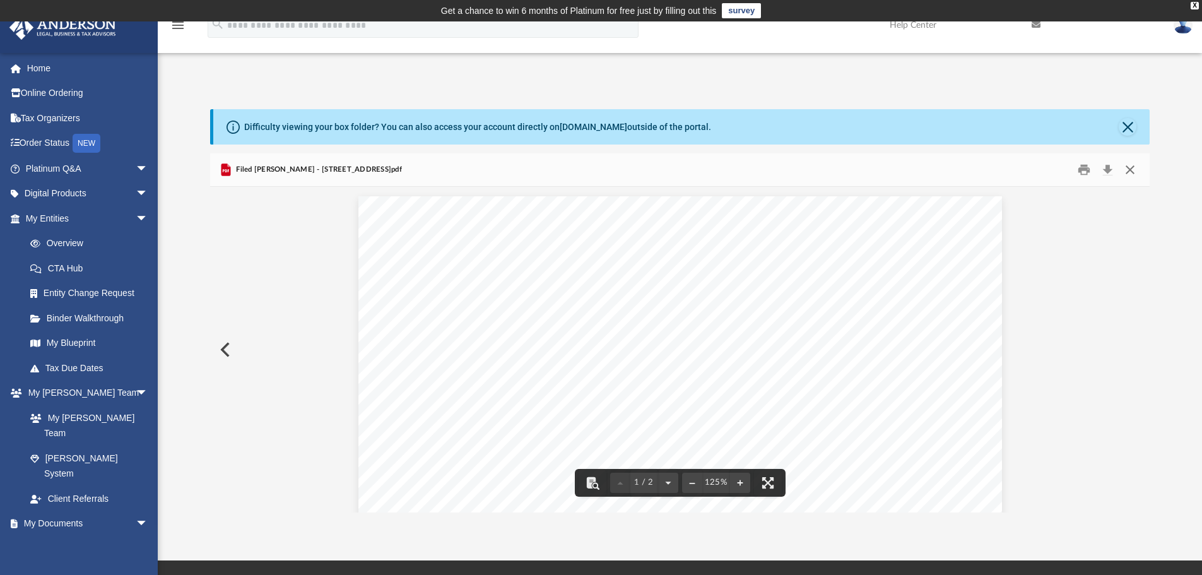
click at [1135, 164] on button "Close" at bounding box center [1130, 170] width 23 height 20
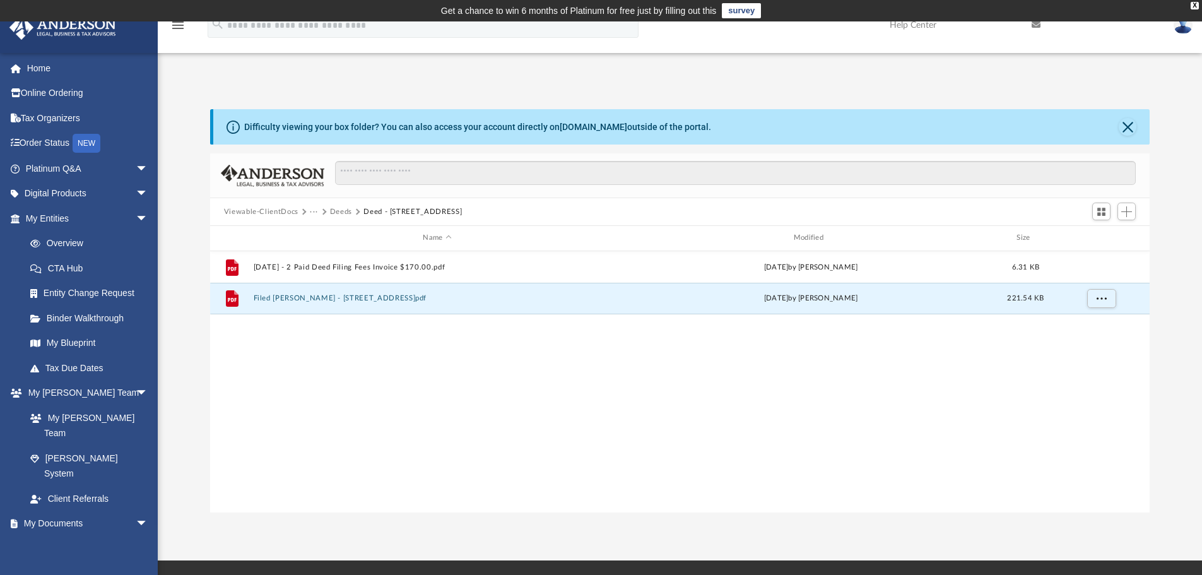
click at [310, 214] on button "···" at bounding box center [314, 211] width 8 height 11
click at [316, 210] on button "···" at bounding box center [314, 211] width 8 height 11
click at [272, 210] on button "Viewable-ClientDocs" at bounding box center [261, 211] width 74 height 11
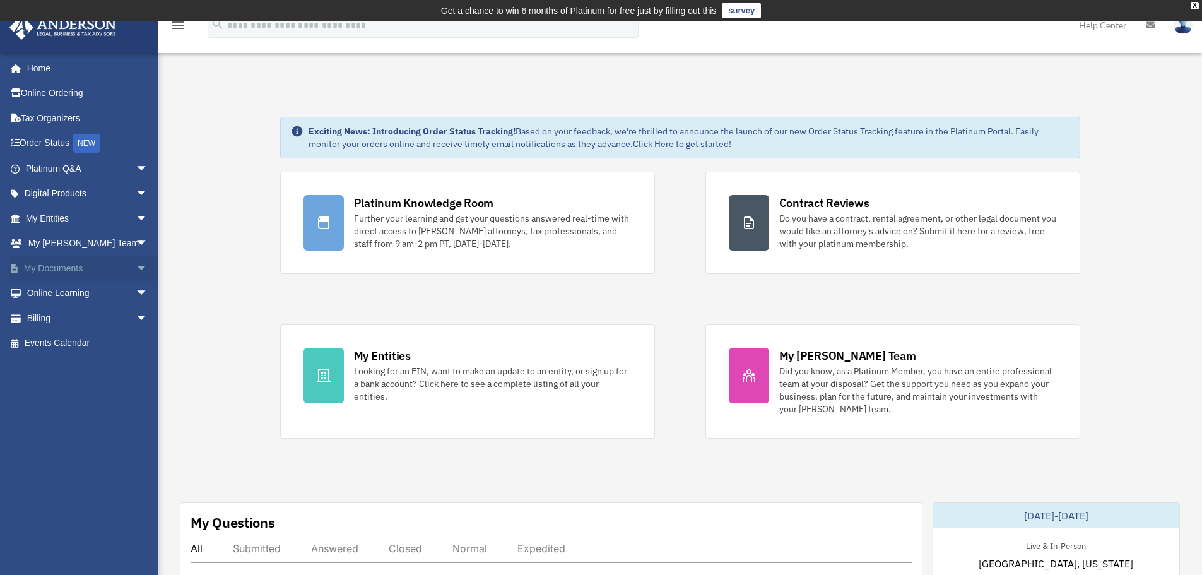
click at [136, 264] on span "arrow_drop_down" at bounding box center [148, 269] width 25 height 26
click at [79, 289] on link "Box" at bounding box center [93, 293] width 150 height 25
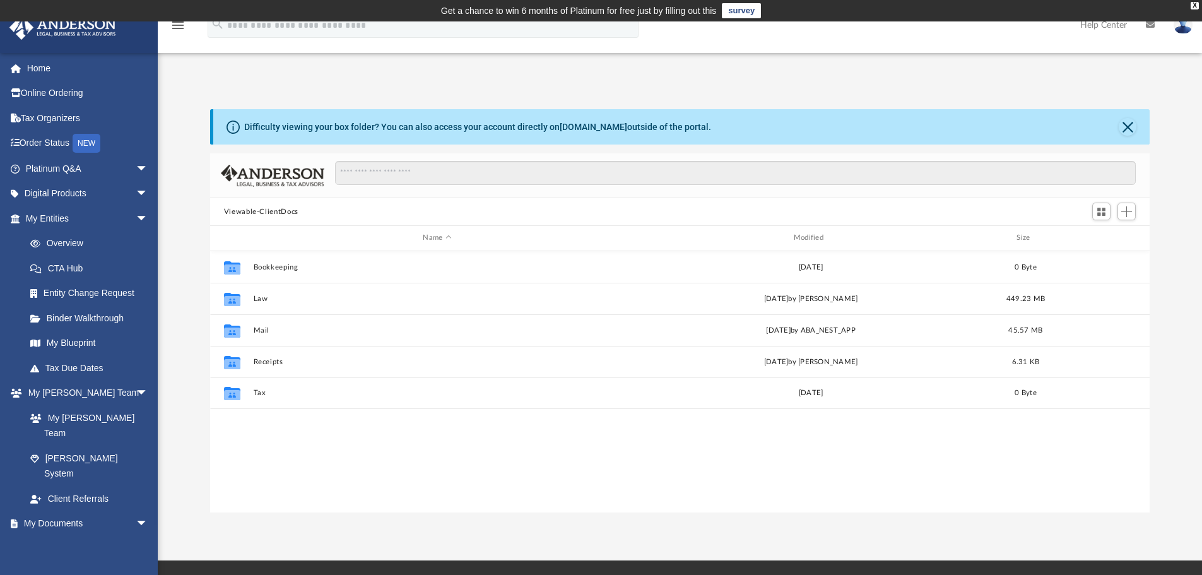
scroll to position [278, 930]
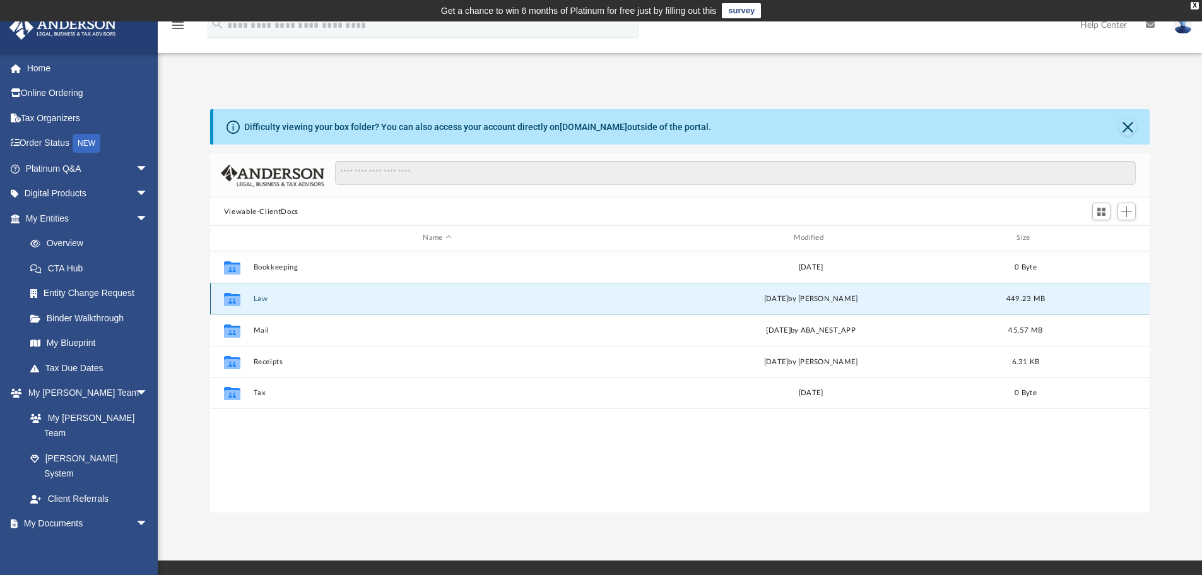
click at [254, 297] on button "Law" at bounding box center [437, 299] width 368 height 8
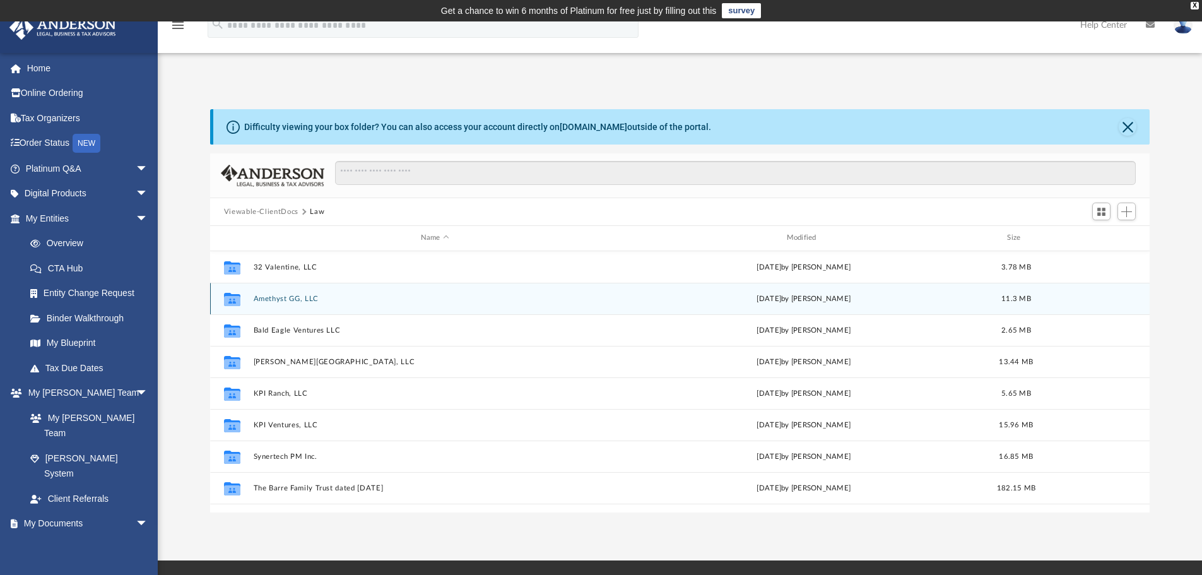
click at [296, 299] on button "Amethyst GG, LLC" at bounding box center [434, 299] width 363 height 8
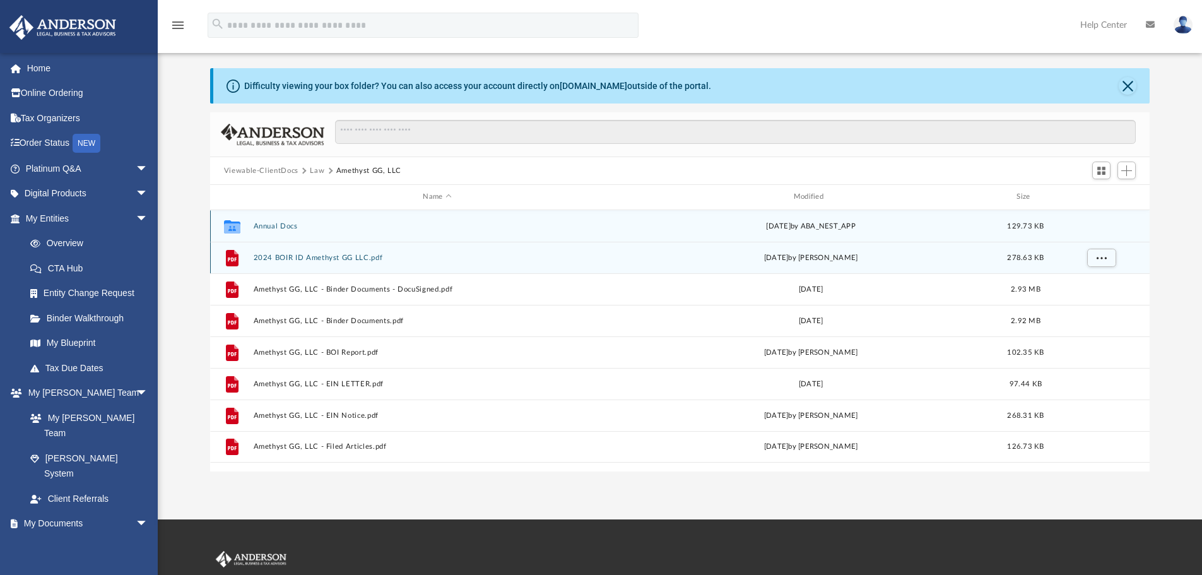
scroll to position [63, 0]
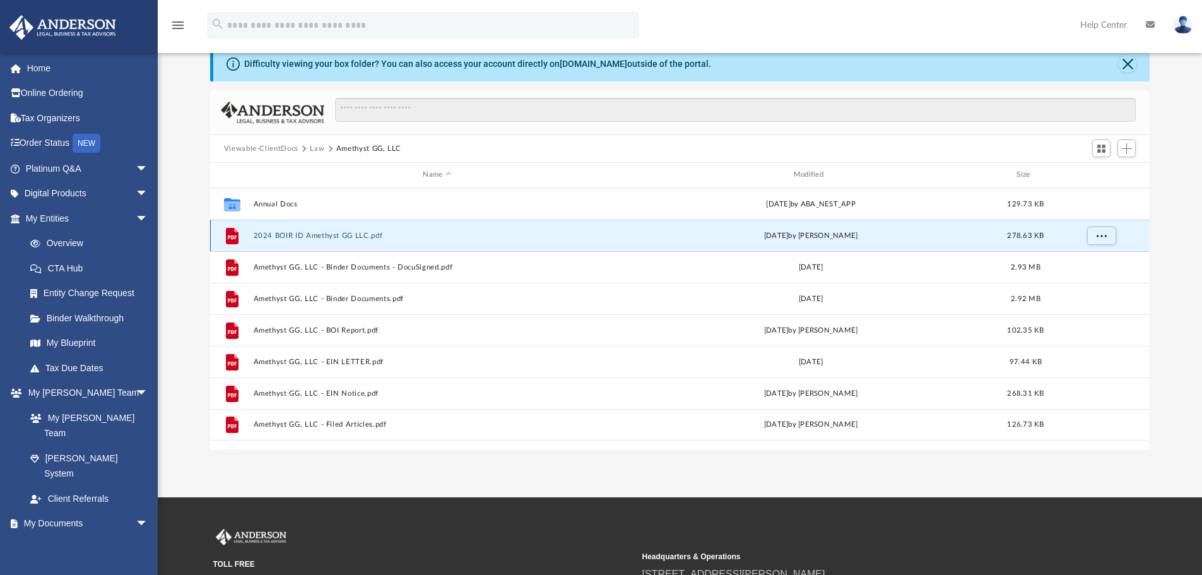
click at [336, 232] on button "2024 BOIR ID Amethyst GG LLC.pdf" at bounding box center [437, 236] width 368 height 8
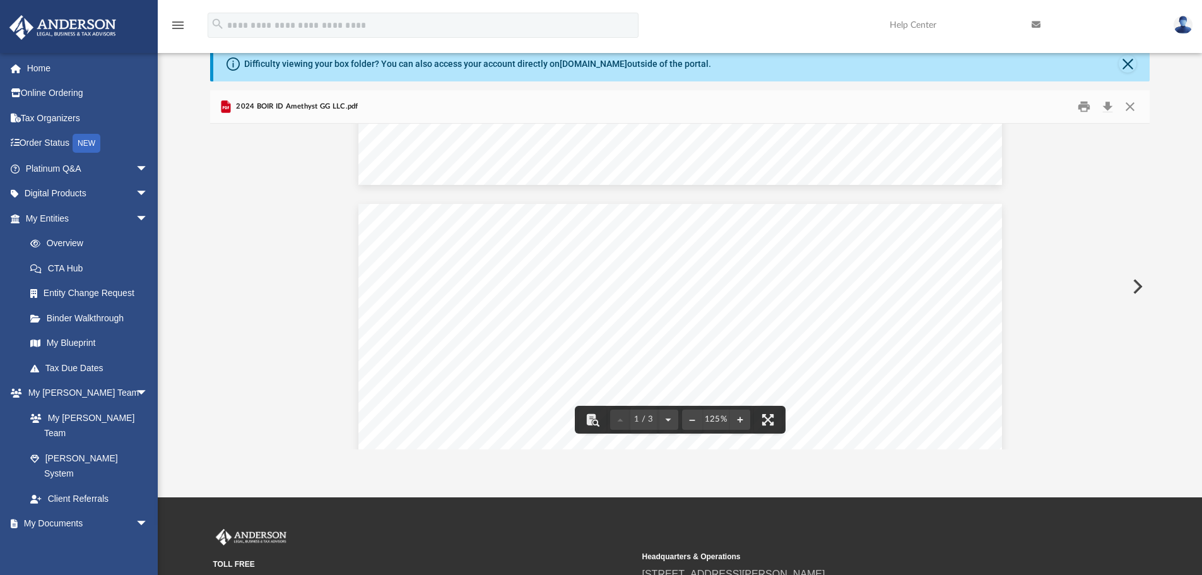
scroll to position [631, 0]
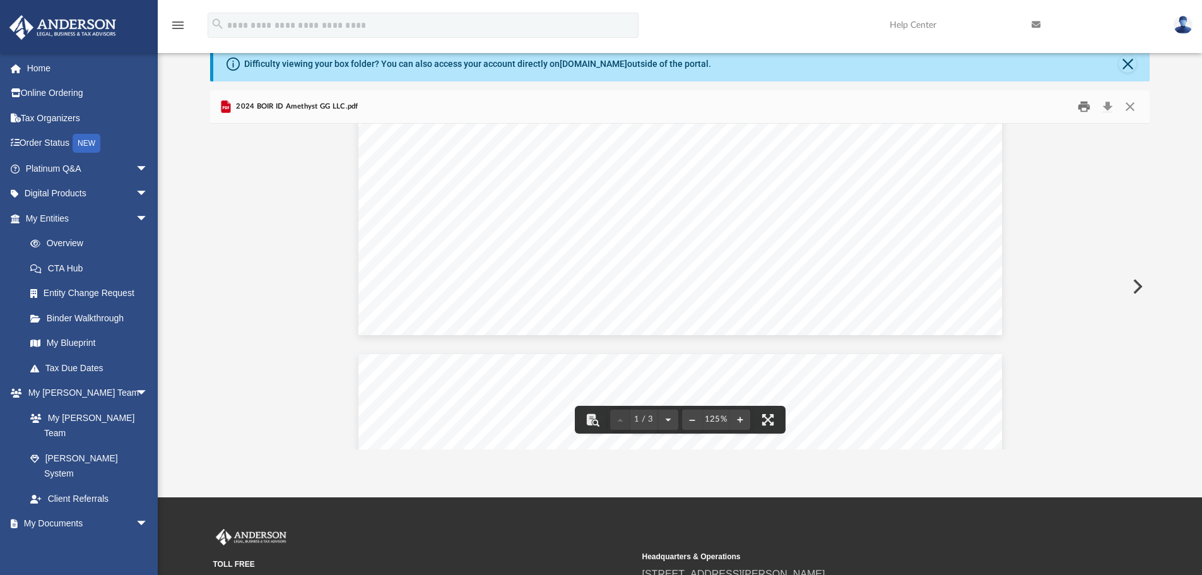
click at [1079, 105] on button "Print" at bounding box center [1084, 107] width 25 height 20
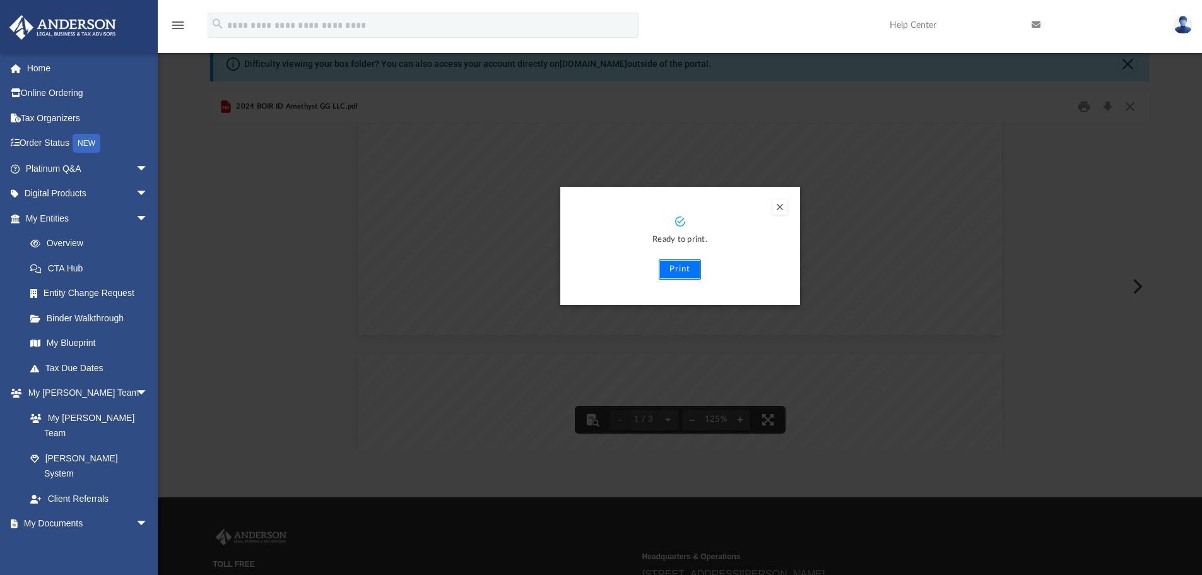
click at [677, 269] on button "Print" at bounding box center [680, 269] width 42 height 20
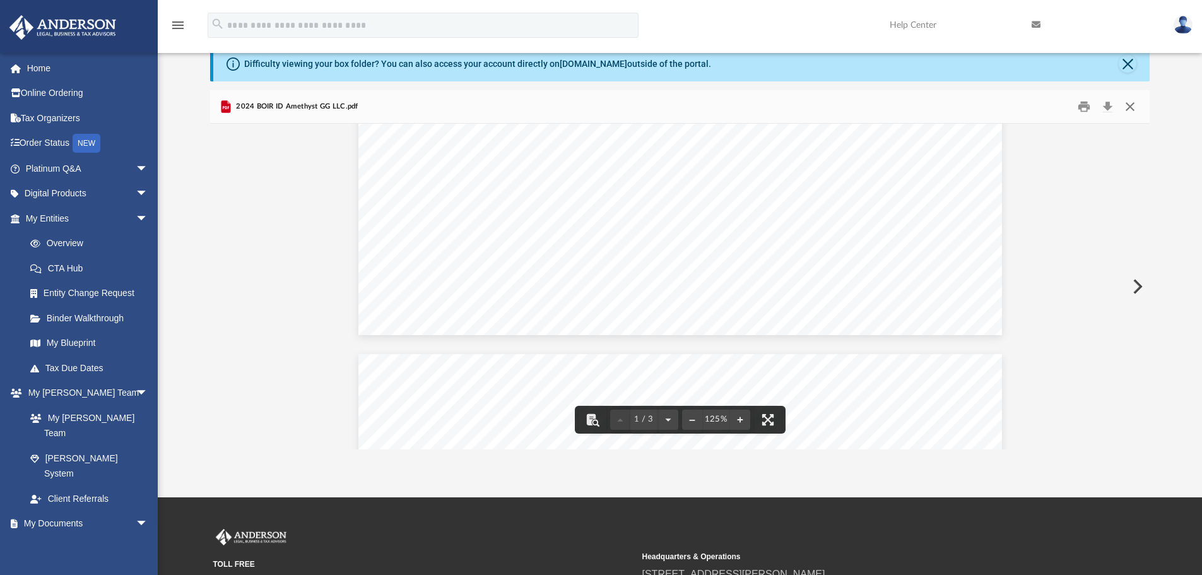
click at [1129, 110] on button "Close" at bounding box center [1130, 107] width 23 height 20
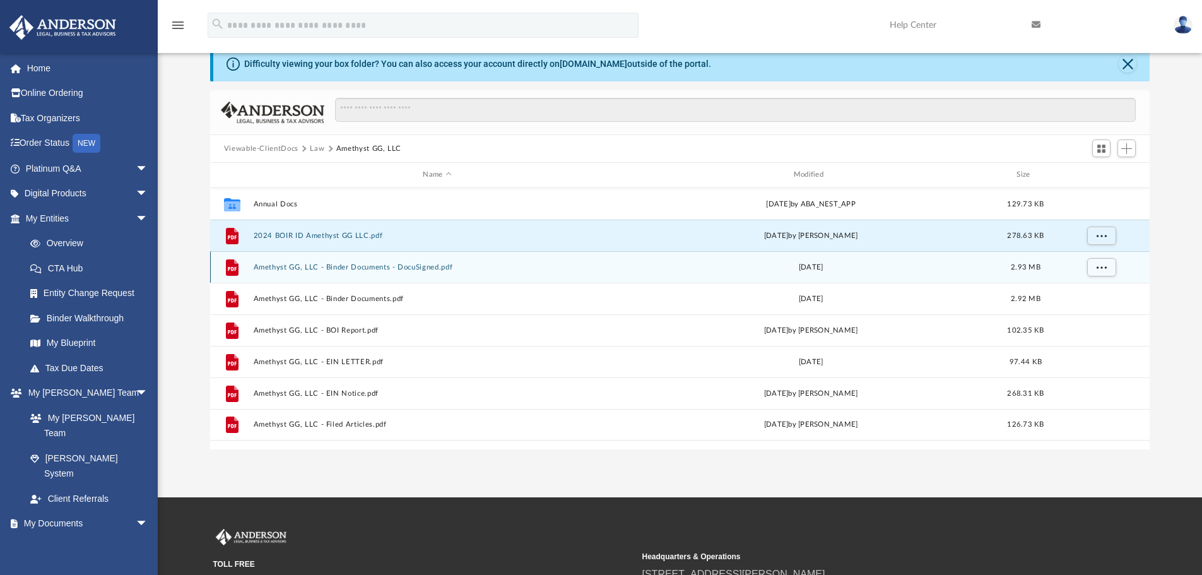
click at [438, 257] on div "File Amethyst GG, LLC - Binder Documents - DocuSigned.pdf Mon Jan 8 2024 2.93 MB" at bounding box center [680, 267] width 940 height 32
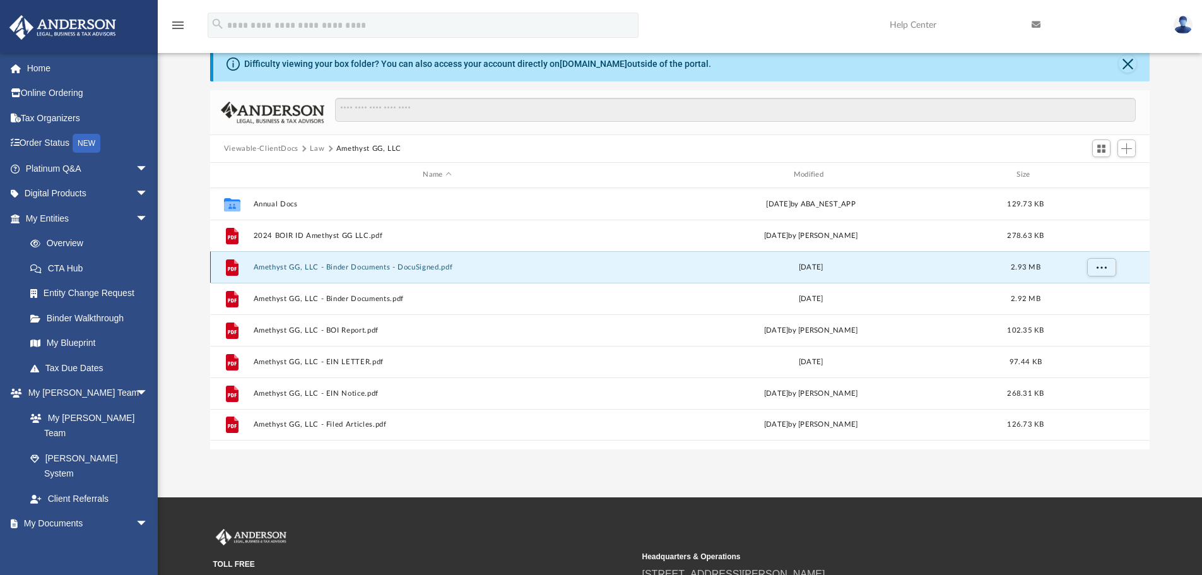
click at [440, 254] on div "File Amethyst GG, LLC - Binder Documents - DocuSigned.pdf Mon Jan 8 2024 2.93 MB" at bounding box center [680, 267] width 940 height 32
click at [446, 267] on button "Amethyst GG, LLC - Binder Documents - DocuSigned.pdf" at bounding box center [437, 267] width 368 height 8
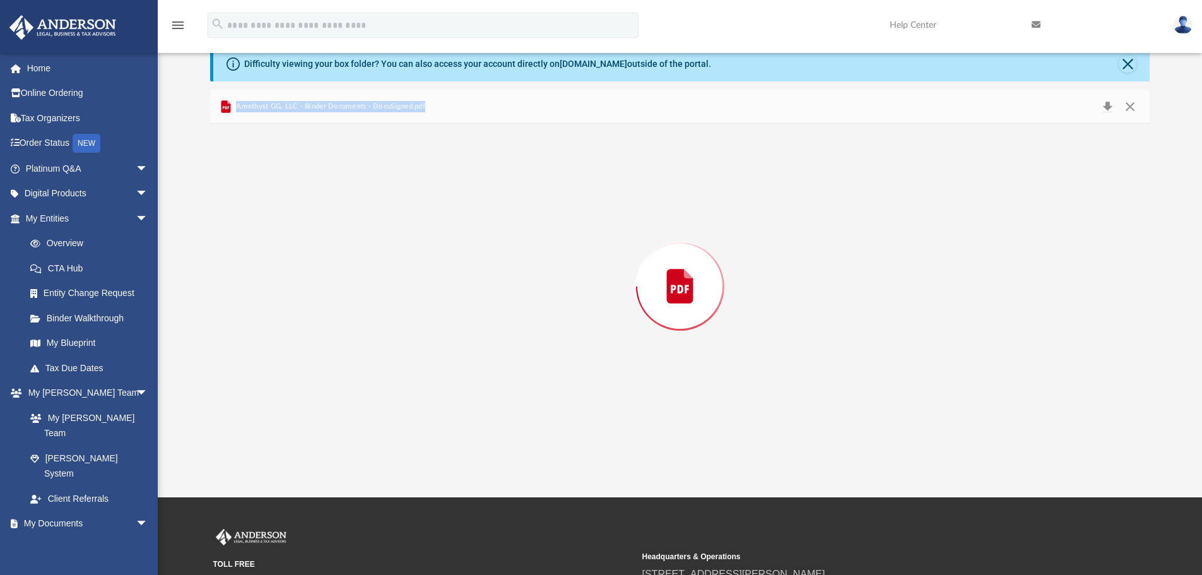
click at [446, 267] on div "Preview" at bounding box center [680, 287] width 940 height 326
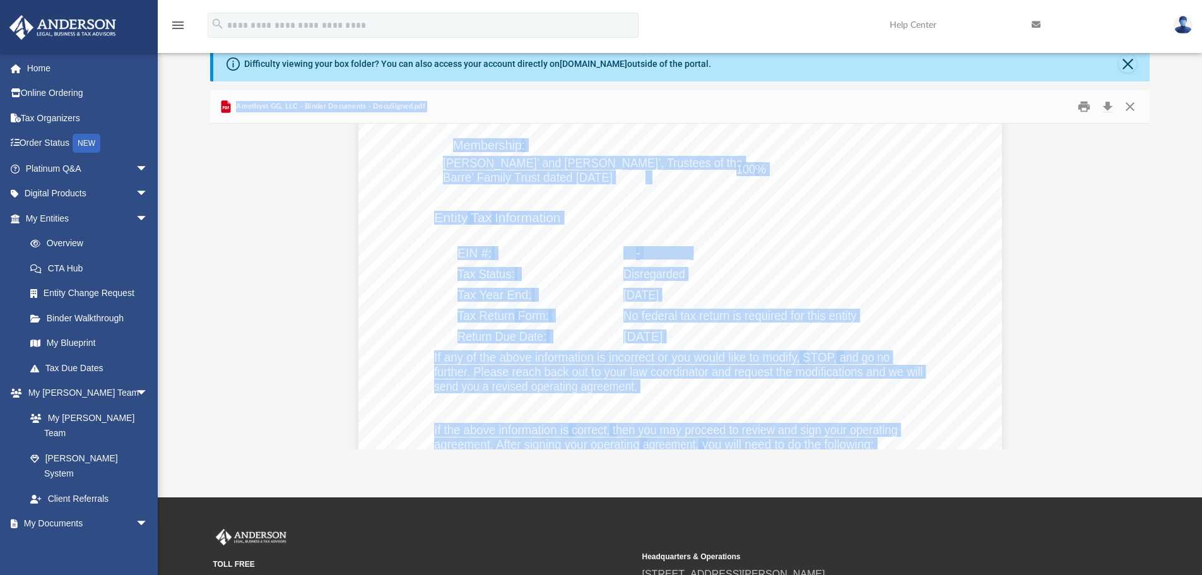
scroll to position [1262, 0]
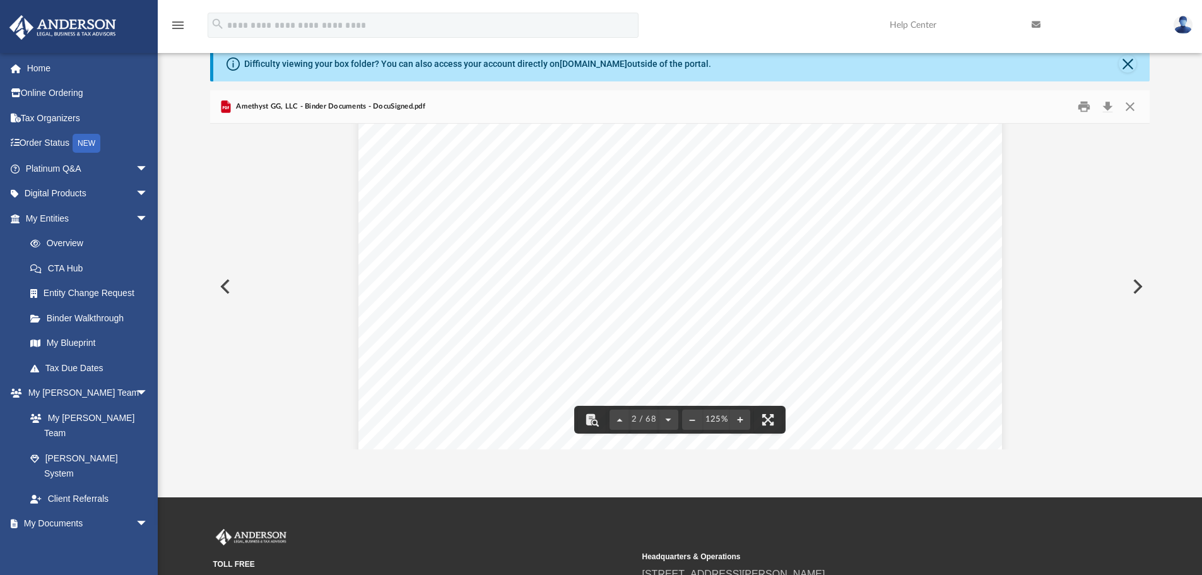
click at [623, 232] on span "__" at bounding box center [629, 231] width 13 height 13
